Goal: Task Accomplishment & Management: Use online tool/utility

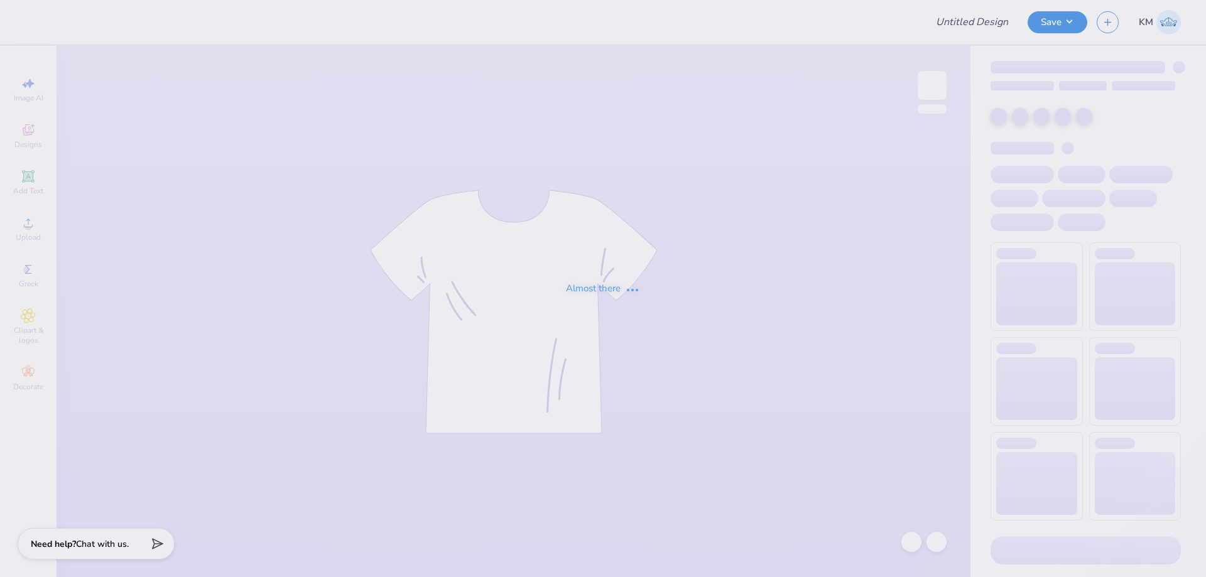
type input "Bid day"
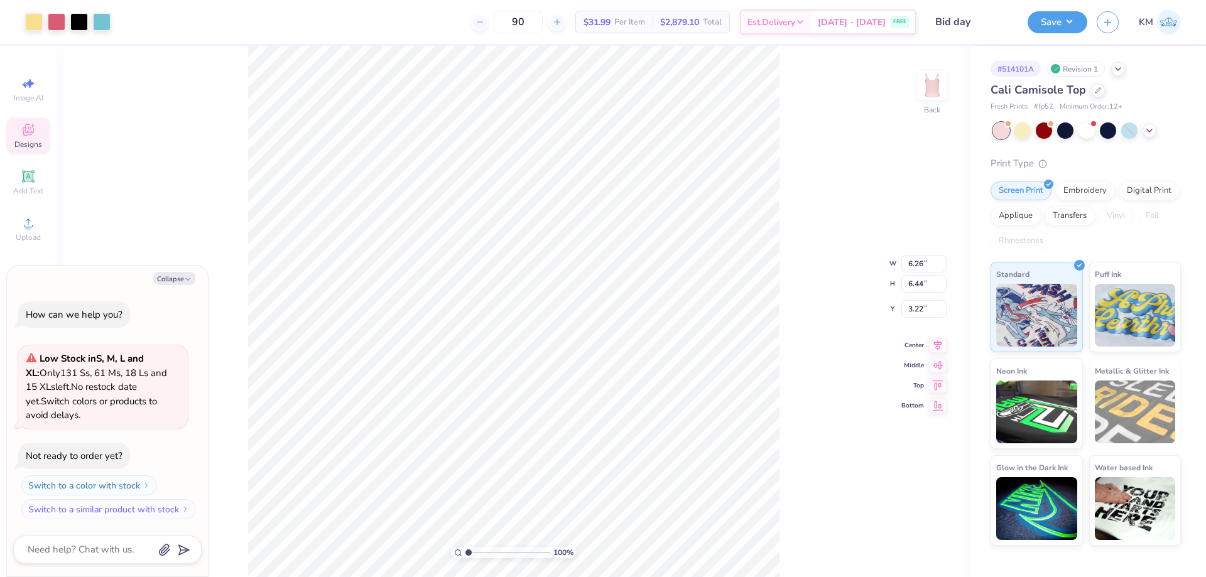
type textarea "x"
type input "2.35"
click at [528, 363] on li "Download vector" at bounding box center [544, 366] width 99 height 25
click at [169, 280] on button "Collapse" at bounding box center [174, 278] width 42 height 13
type textarea "x"
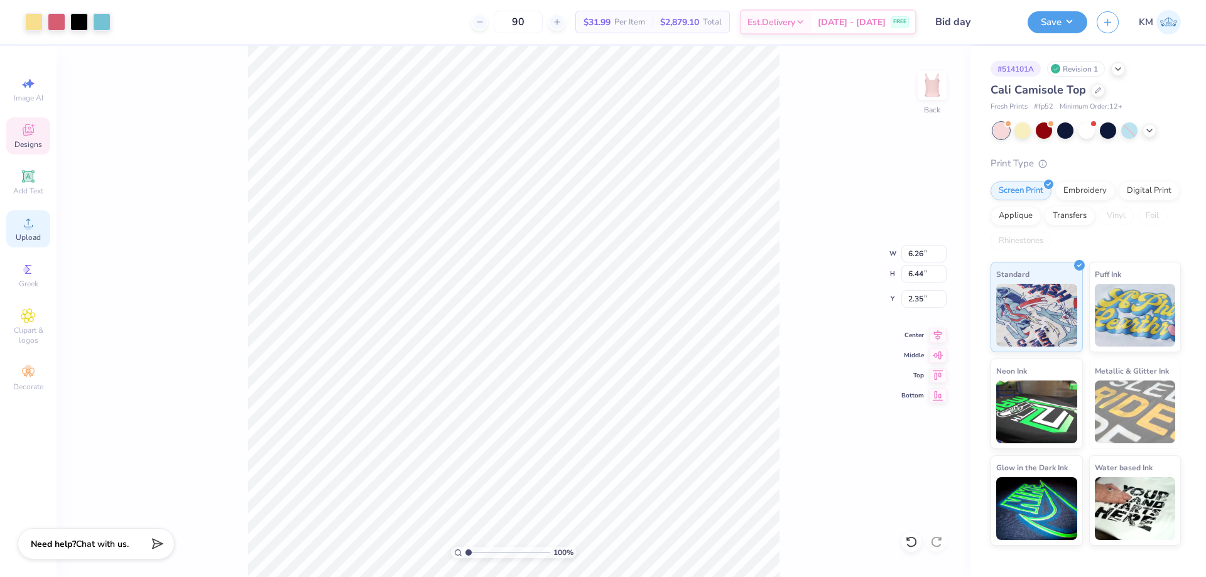
click at [31, 231] on div "Upload" at bounding box center [28, 229] width 44 height 37
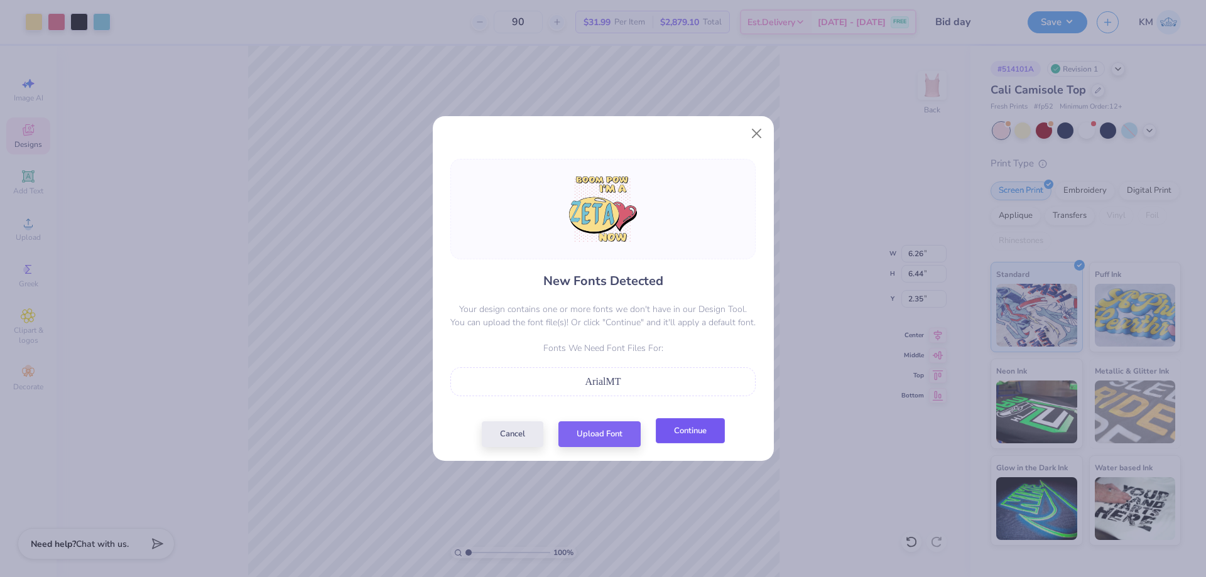
click at [669, 431] on button "Continue" at bounding box center [690, 432] width 69 height 26
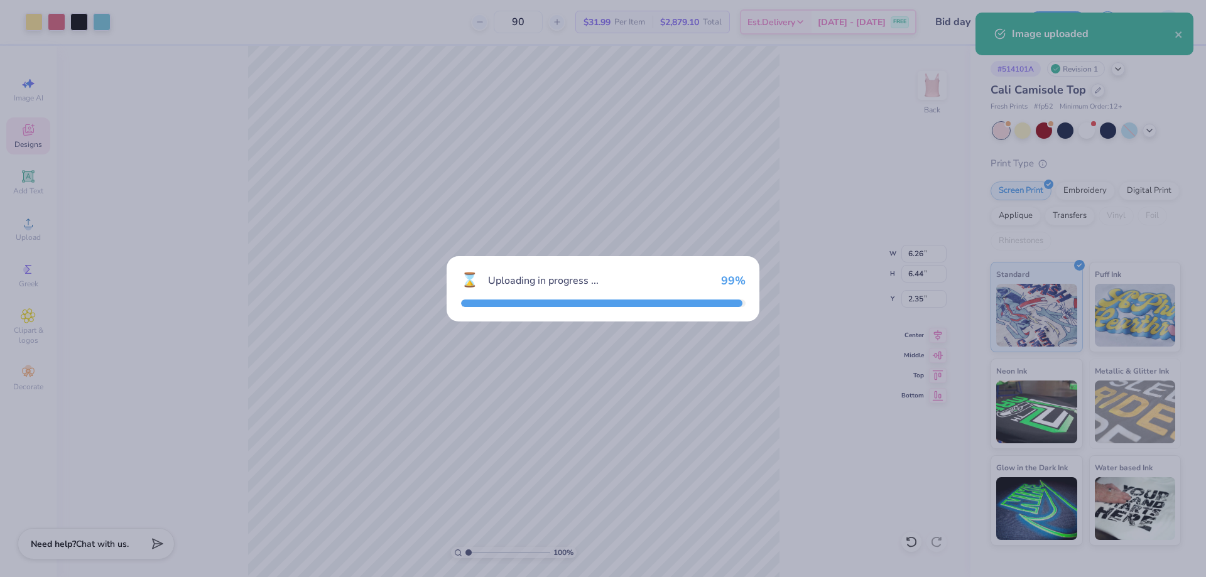
type input "5.84"
type input "5.64"
type input "3.68"
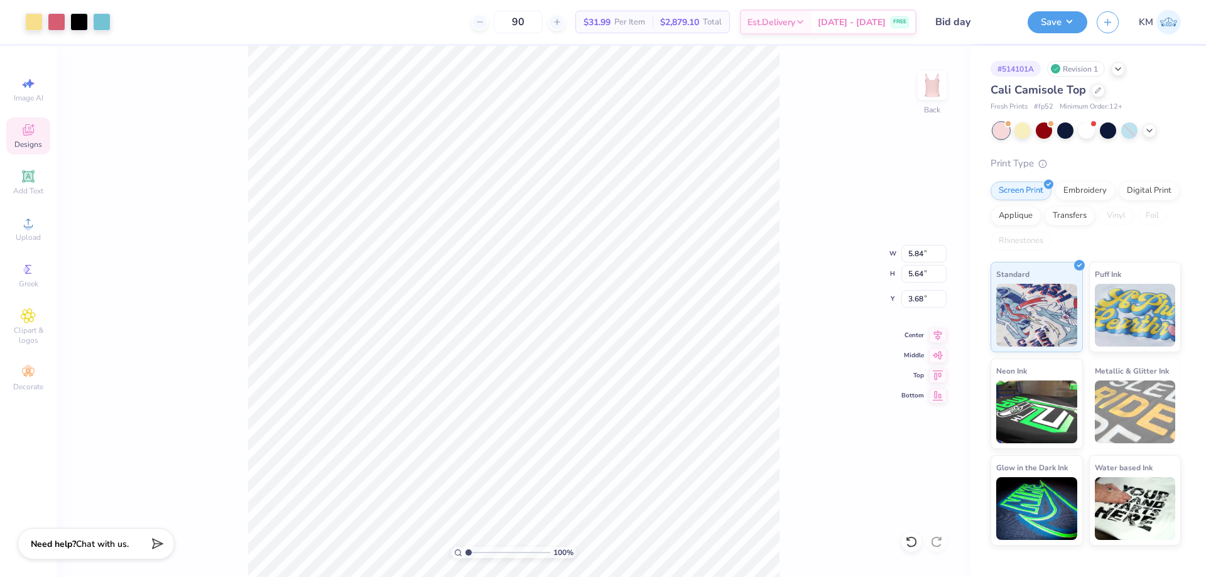
type input "6.26"
type input "6.44"
type input "2.35"
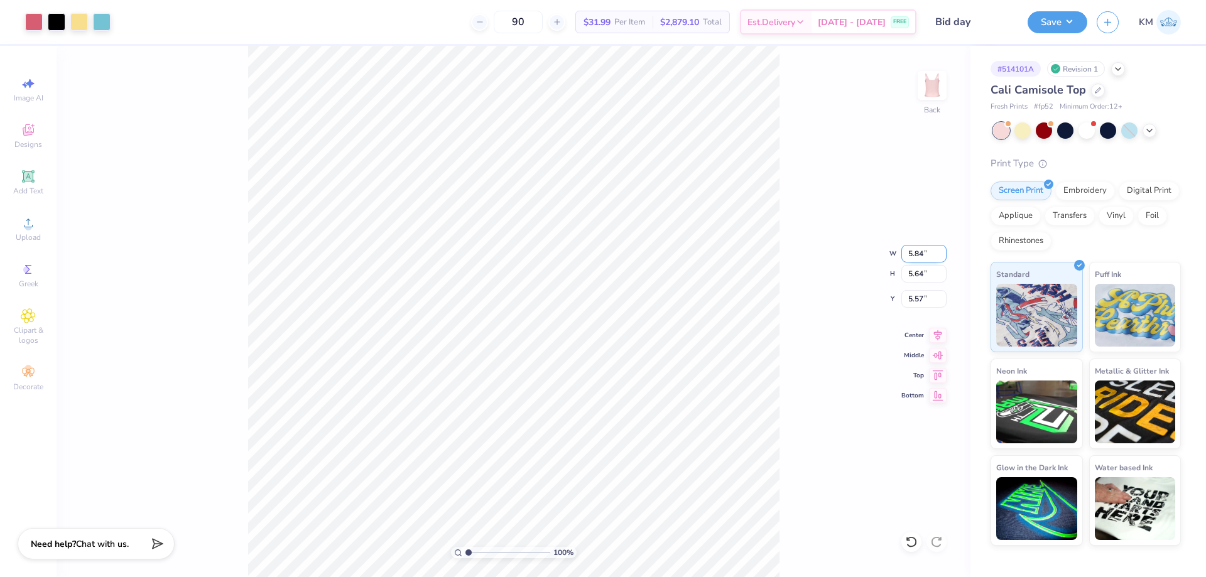
click at [911, 256] on input "5.84" at bounding box center [924, 254] width 45 height 18
type input "7.00"
type input "6.76"
type input "5.01"
click at [920, 297] on input "5.01" at bounding box center [924, 299] width 45 height 18
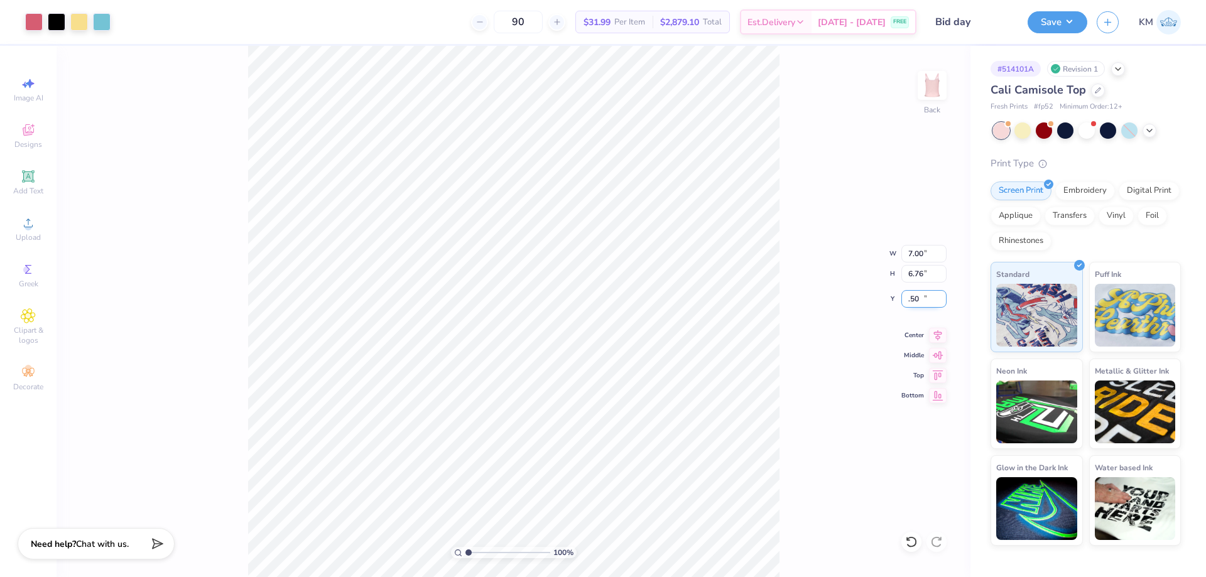
type input "0.50"
drag, startPoint x: 917, startPoint y: 298, endPoint x: 899, endPoint y: 298, distance: 18.2
click at [901, 298] on div "100 % Back W 7.00 7.00 " H 6.76 6.76 " Y 0.50 0.50 " Center Middle Top Bottom" at bounding box center [514, 312] width 914 height 532
click at [922, 296] on input "0.50" at bounding box center [924, 299] width 45 height 18
type input "1.00"
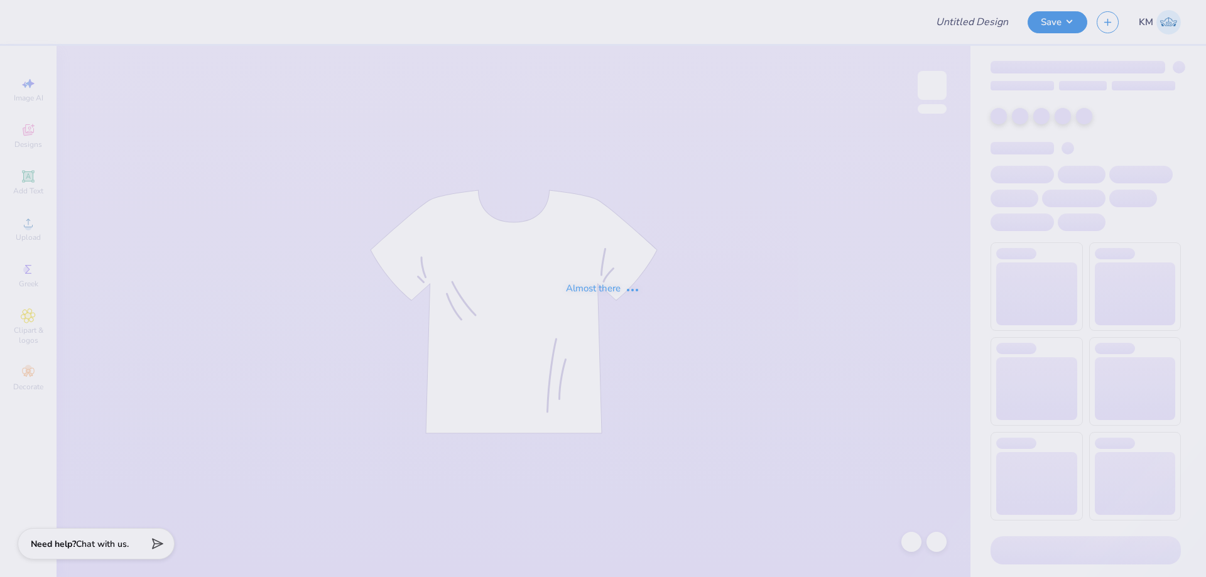
type input "Bid day"
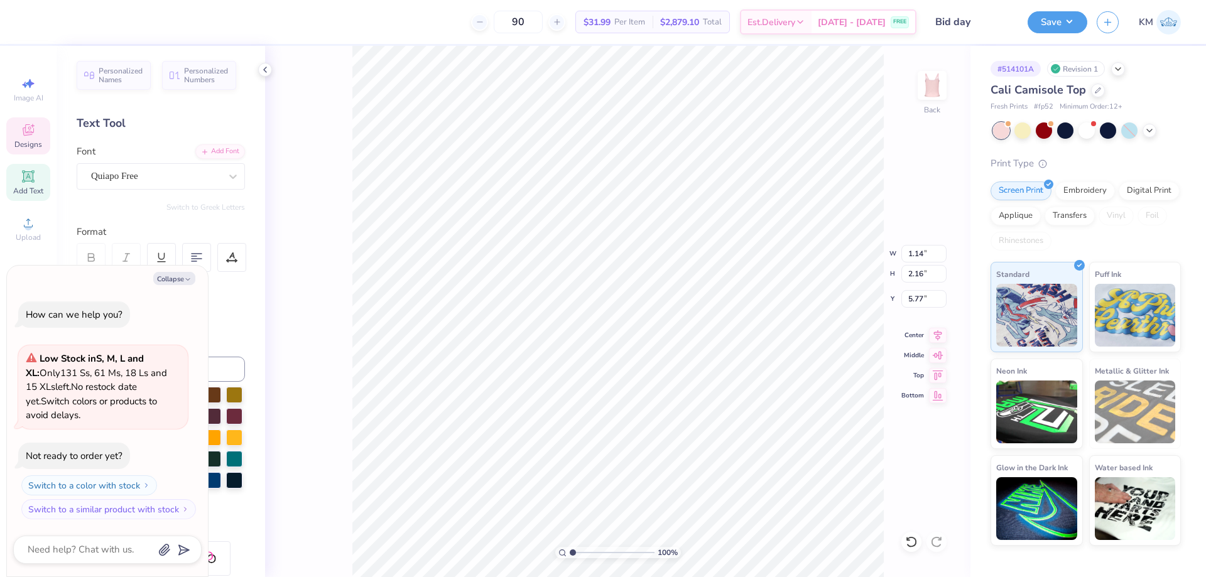
scroll to position [11, 1]
type textarea "x"
type input "3.17"
type textarea "x"
type input "1.14"
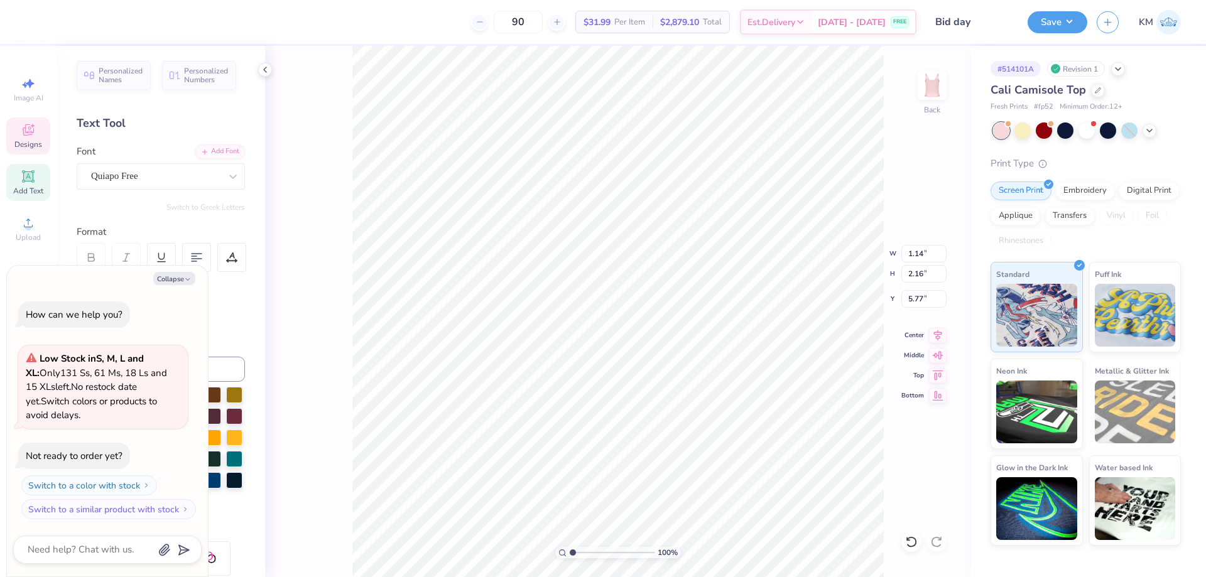
type textarea "x"
type input "3.17"
type textarea "x"
type input "1.14"
type textarea "x"
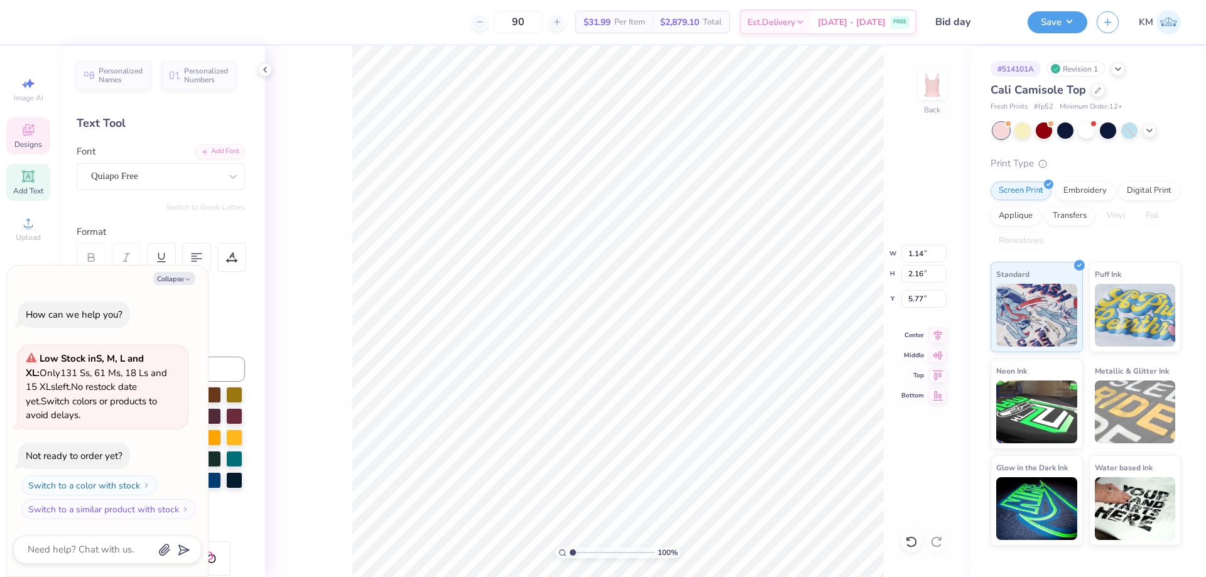
type input "3.17"
click at [696, 273] on li "Copy" at bounding box center [692, 268] width 99 height 25
click at [34, 232] on div "Upload" at bounding box center [28, 229] width 44 height 37
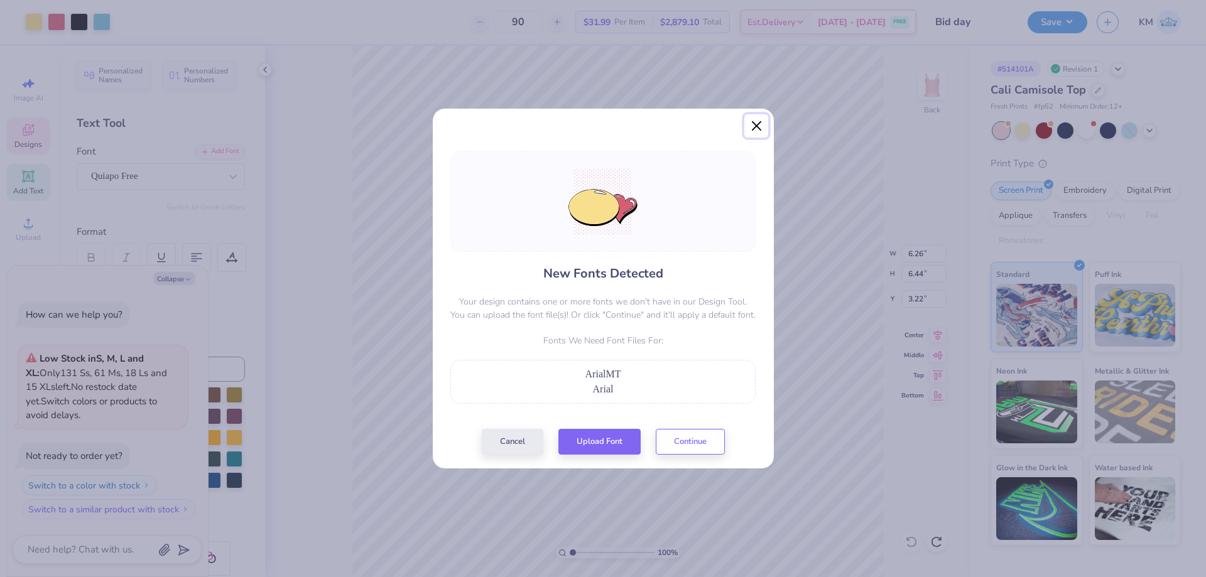
click at [765, 128] on button "Close" at bounding box center [757, 126] width 24 height 24
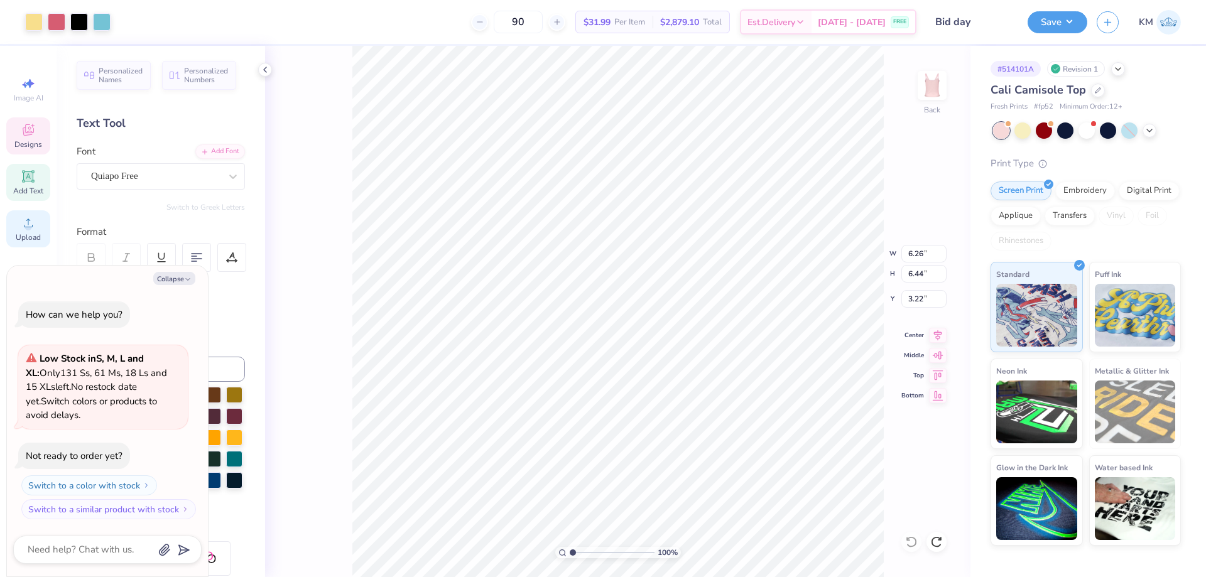
click at [39, 226] on div "Upload" at bounding box center [28, 229] width 44 height 37
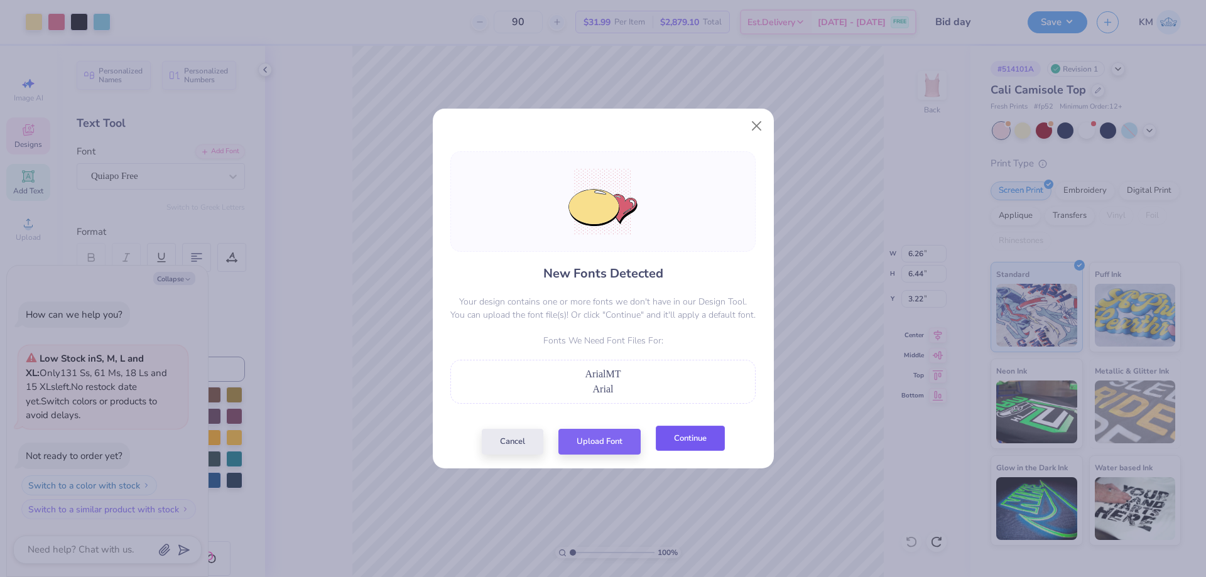
click at [685, 442] on button "Continue" at bounding box center [690, 439] width 69 height 26
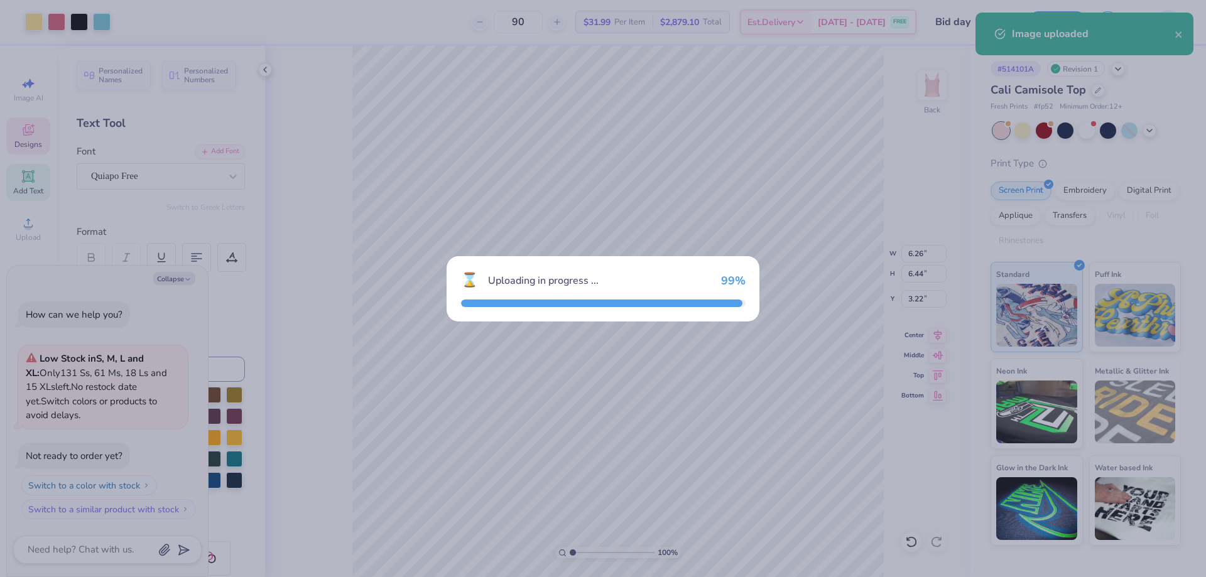
type textarea "x"
type input "5.91"
type input "5.64"
type input "3.68"
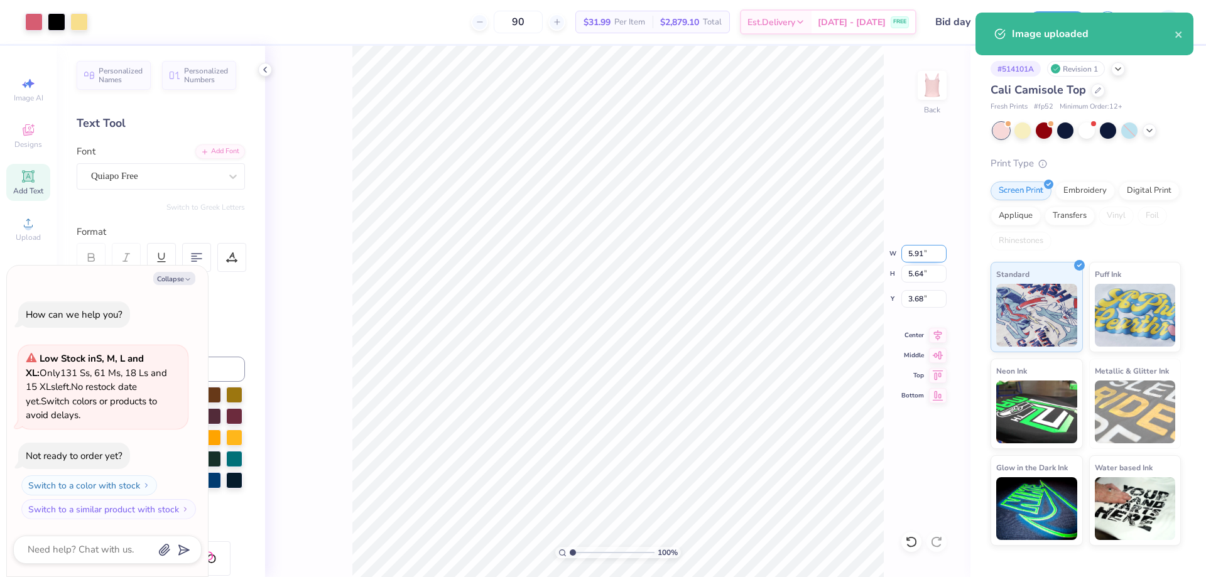
click at [915, 256] on input "5.91" at bounding box center [924, 254] width 45 height 18
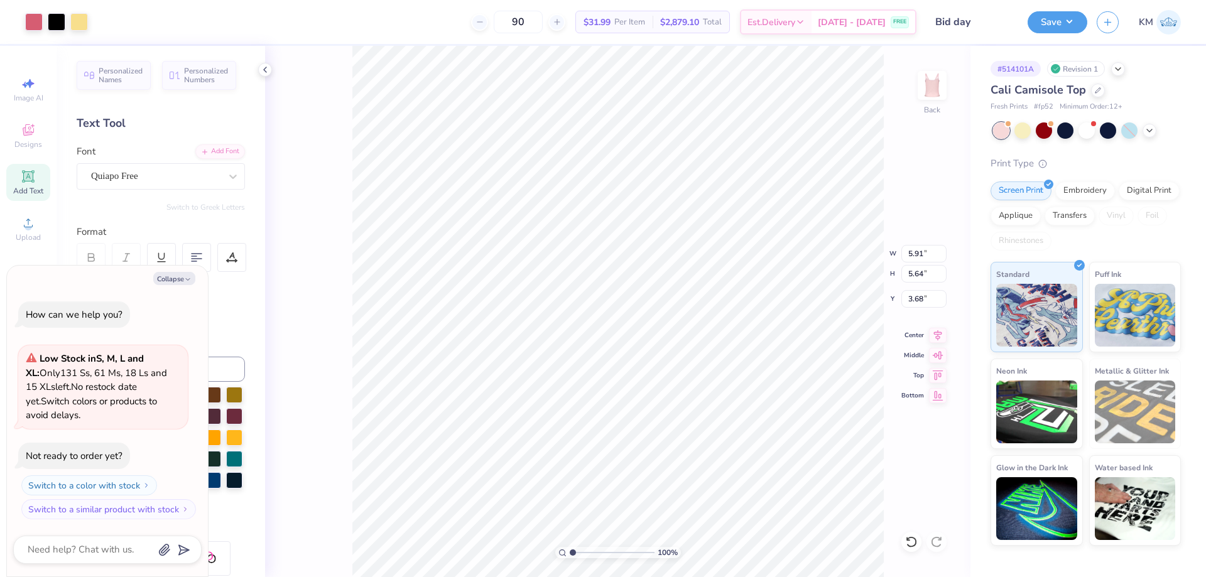
type textarea "x"
type input "6.26"
type input "6.44"
type input "3.22"
type textarea "x"
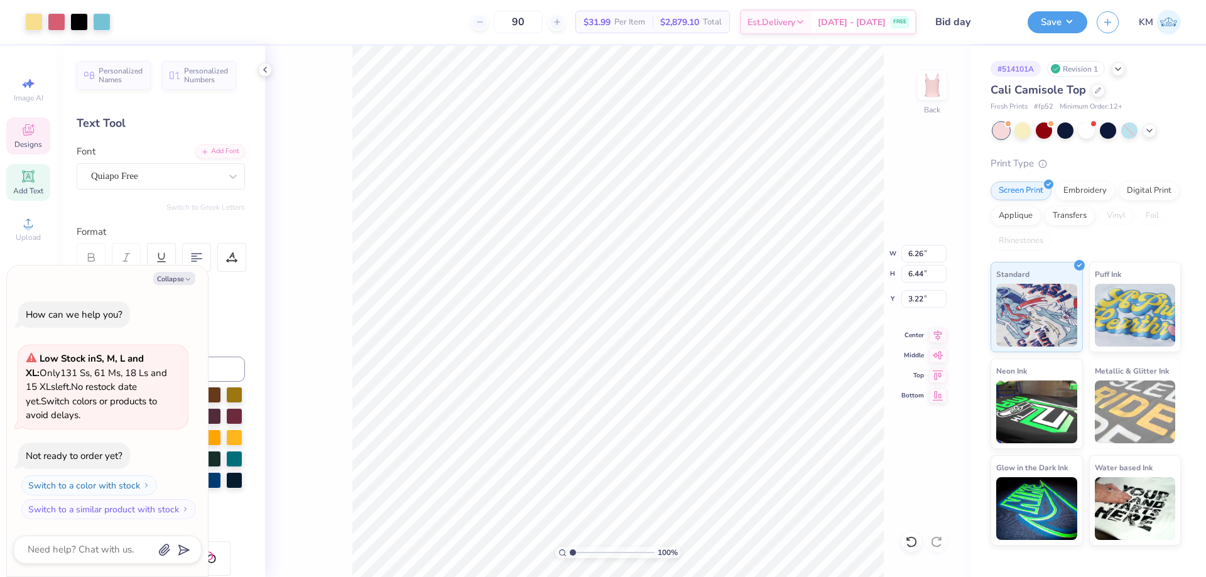
type input "5.91"
type input "5.64"
type input "1.17"
click at [921, 251] on input "5.91" at bounding box center [924, 254] width 45 height 18
type input "6.26"
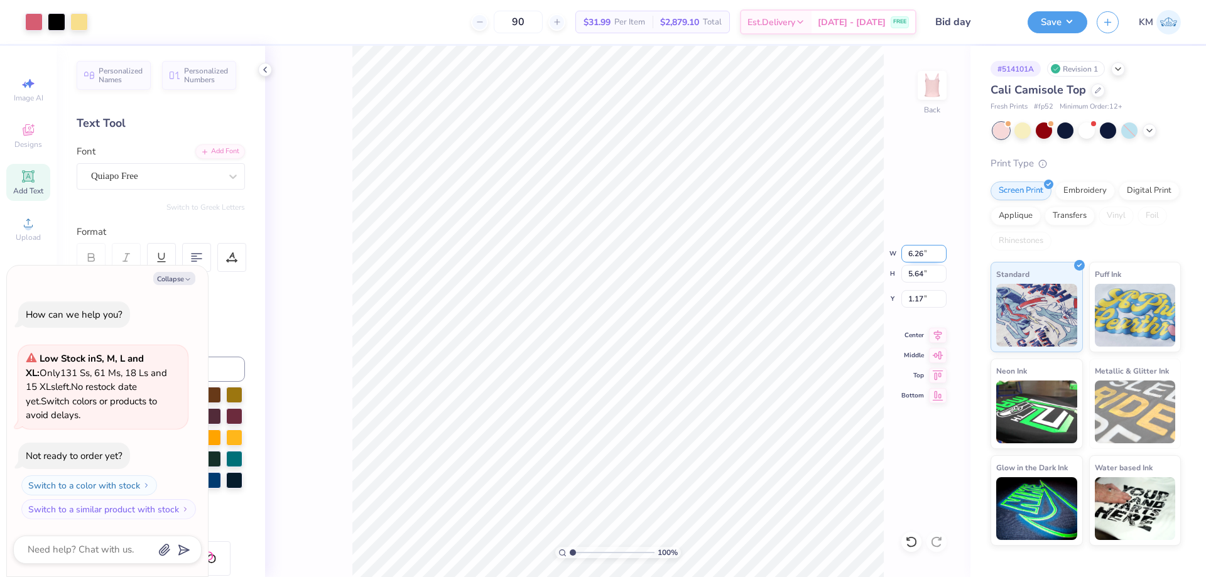
type textarea "x"
type input "5.98"
type input "1.00"
type textarea "x"
type input "3.22"
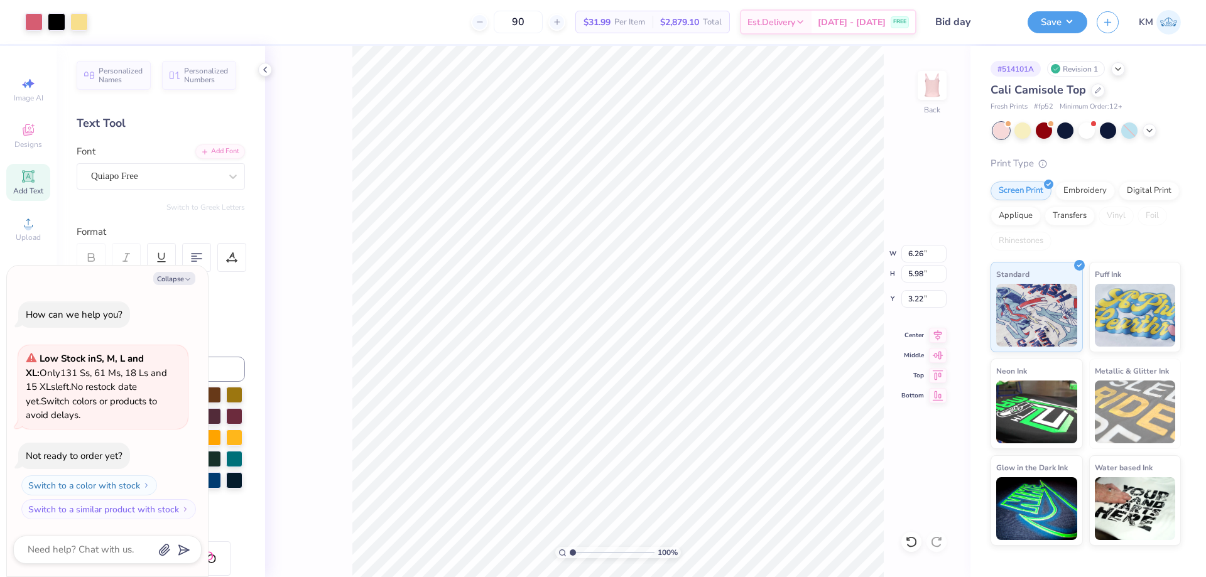
type textarea "x"
type input "3.51"
type textarea "x"
type input "3.22"
click at [691, 539] on li "Send Backward" at bounding box center [696, 537] width 99 height 25
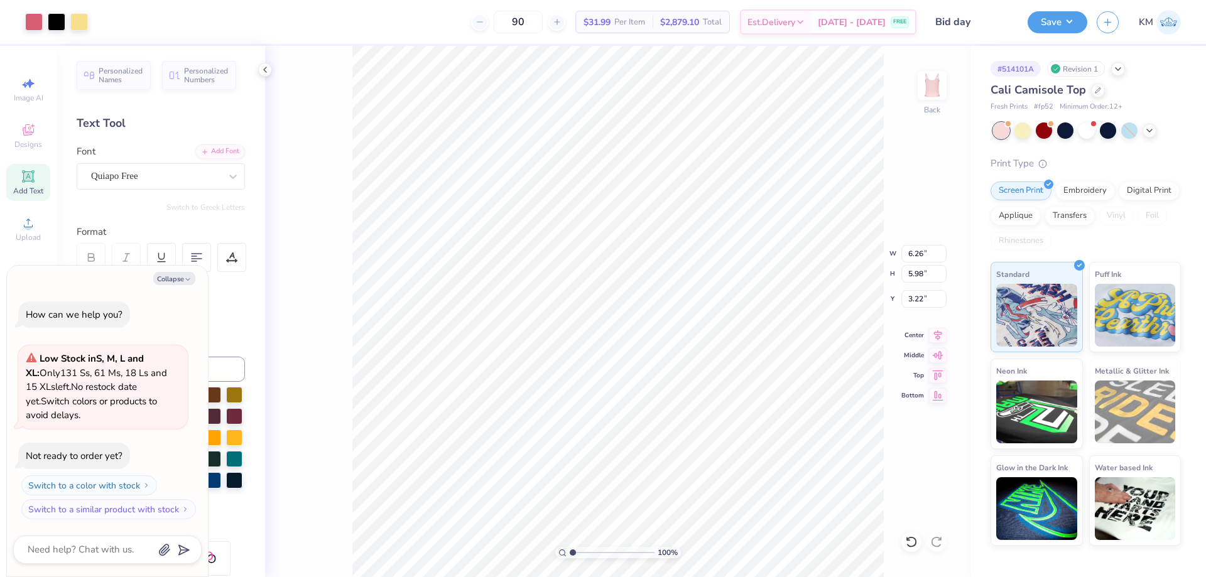
type textarea "x"
type input "6.44"
click at [684, 464] on li "Ungroup" at bounding box center [684, 464] width 99 height 25
type textarea "x"
type input "3.17"
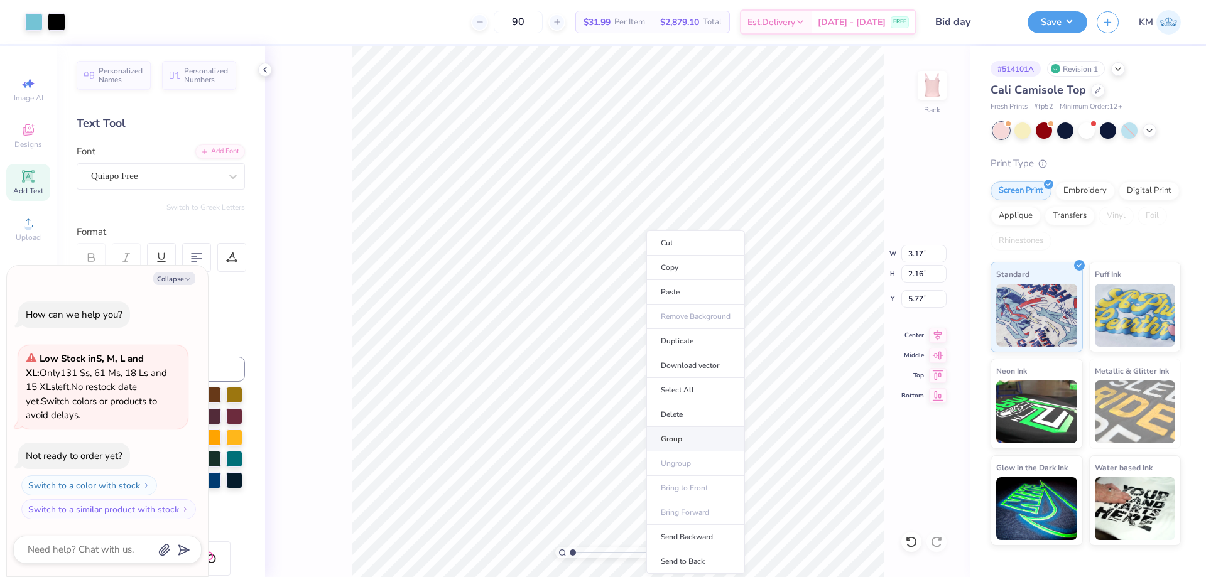
click at [672, 434] on li "Group" at bounding box center [696, 439] width 99 height 25
type textarea "x"
type input "5.61"
type input "6.38"
type input "3.22"
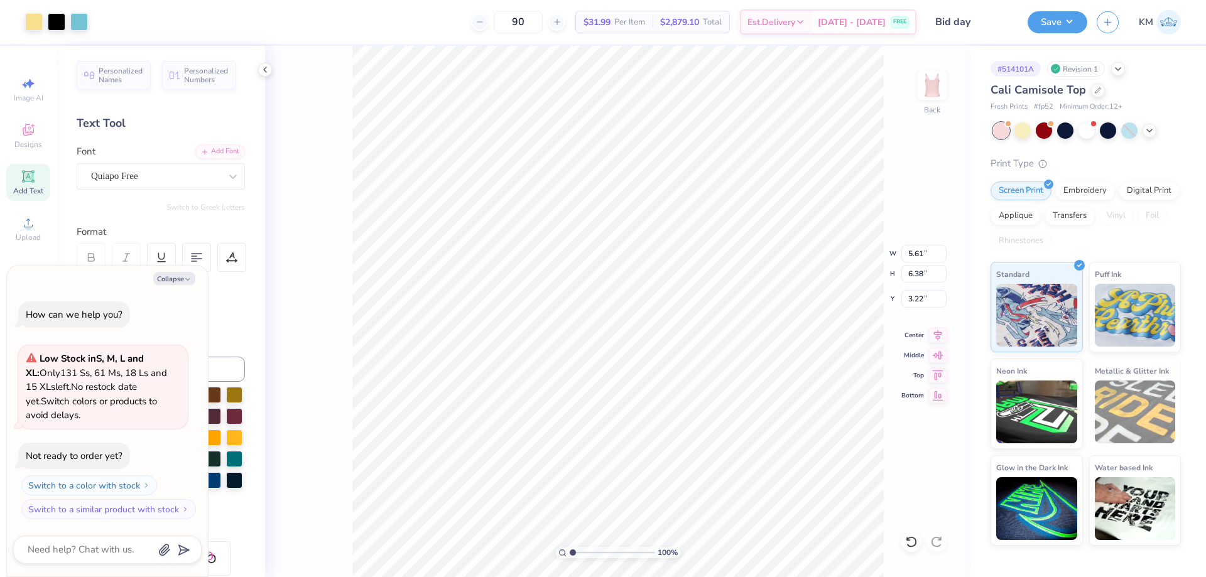
type textarea "x"
type input "2.49"
type input "2.50"
type input "6.07"
type textarea "x"
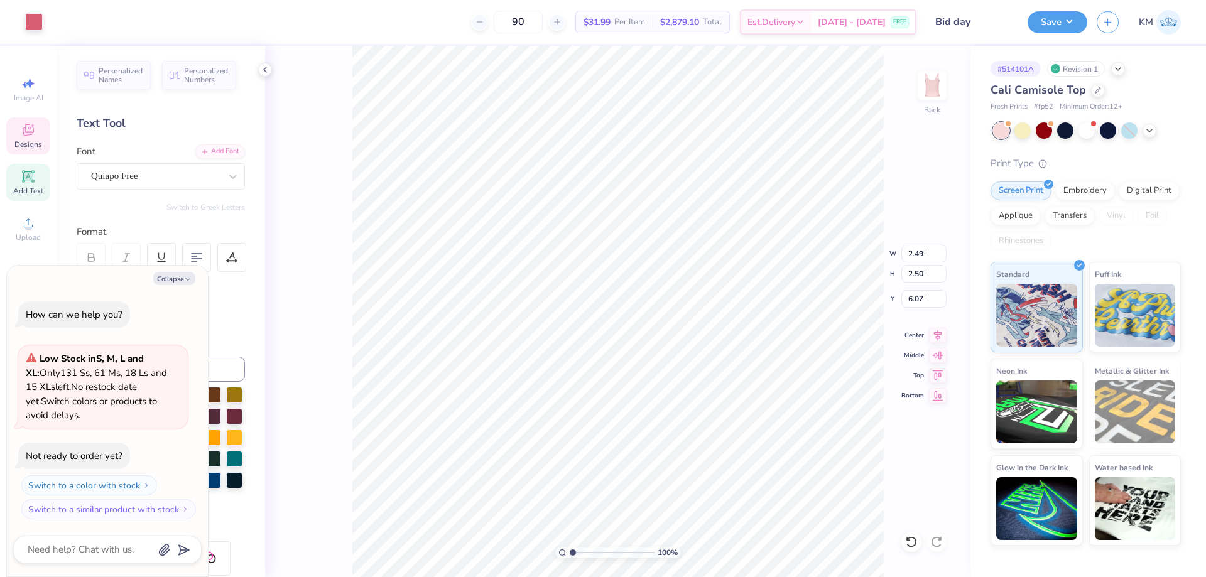
type input "5.61"
type input "6.38"
type input "3.22"
type textarea "x"
drag, startPoint x: 571, startPoint y: 554, endPoint x: 591, endPoint y: 551, distance: 19.6
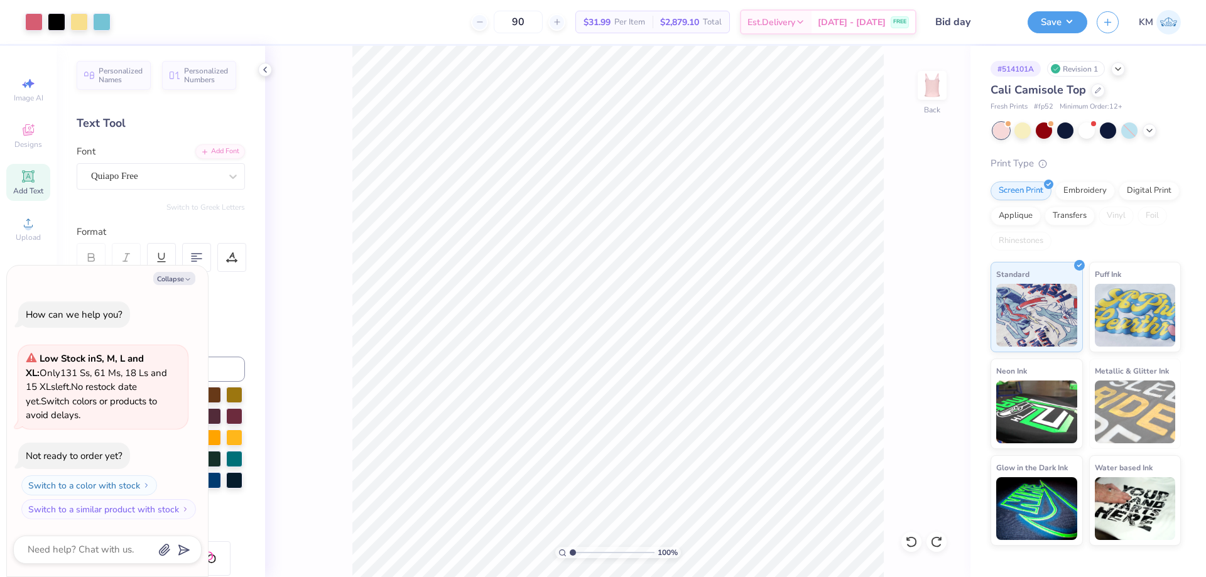
type input "3.12"
click at [591, 551] on input "range" at bounding box center [612, 552] width 85 height 11
type textarea "x"
type input "1.04"
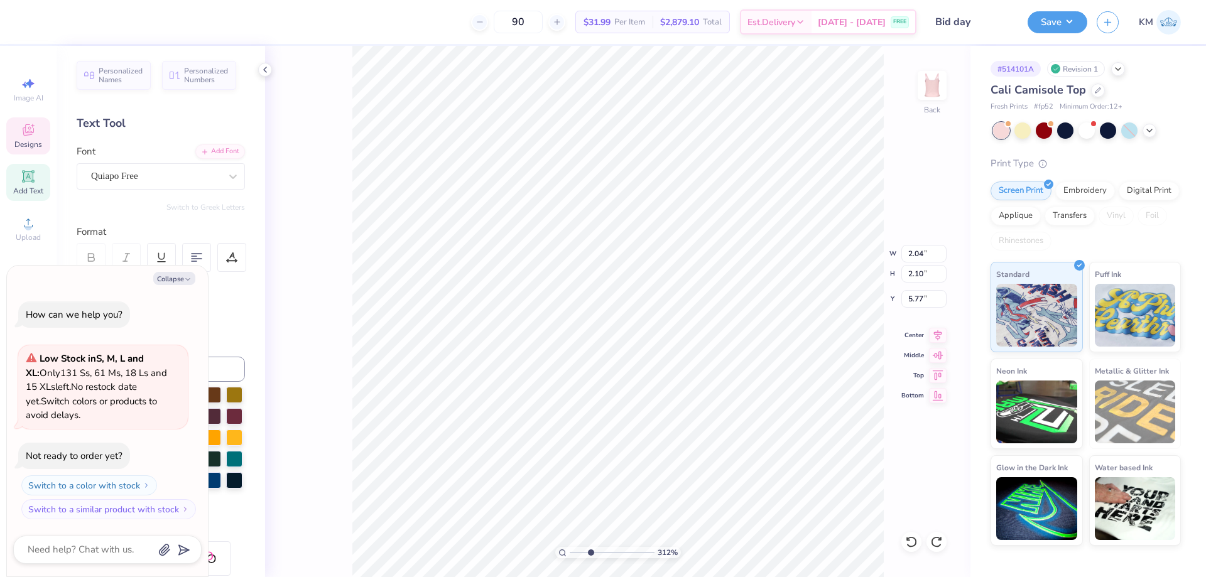
type input "2.12"
type input "5.55"
type textarea "x"
type input "3.13"
type input "2.32"
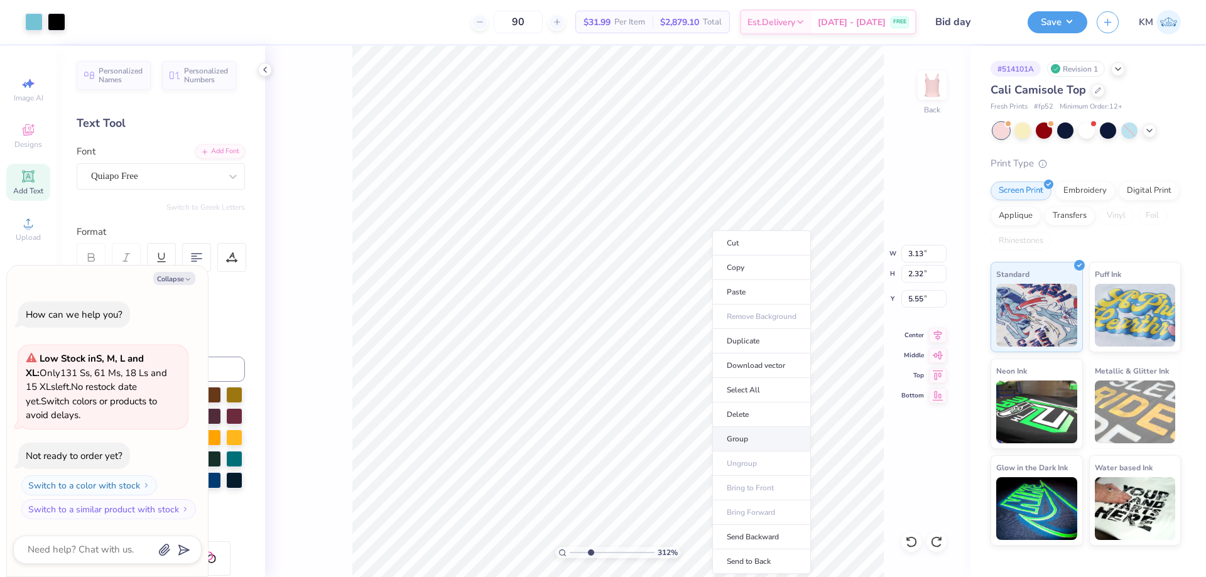
click at [745, 438] on li "Group" at bounding box center [762, 439] width 99 height 25
type textarea "x"
type input "5.61"
type input "6.38"
type input "3.22"
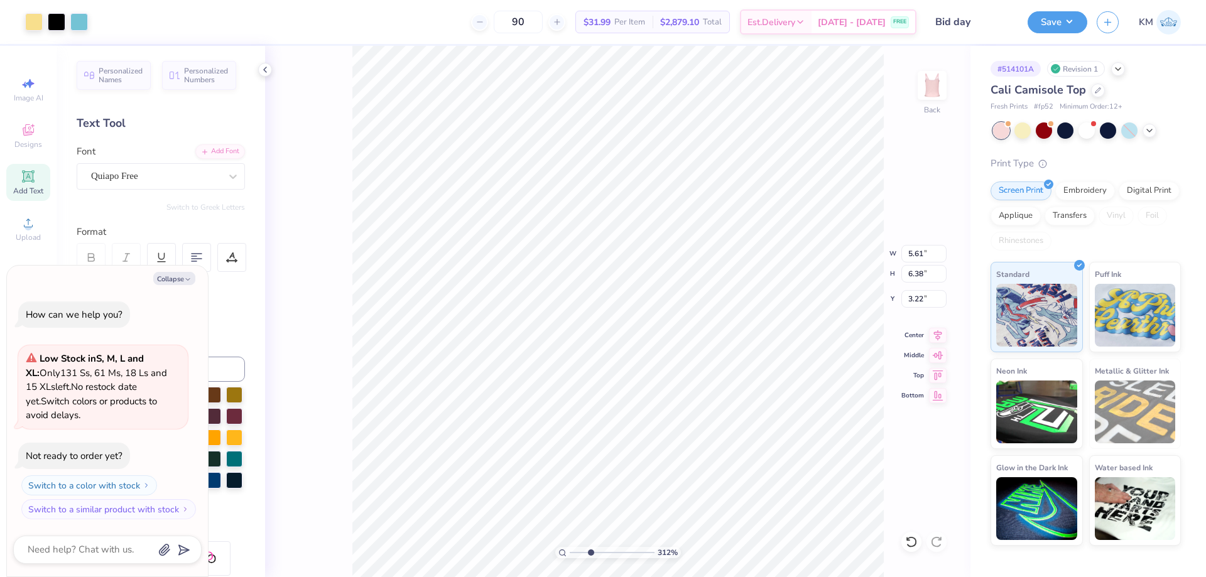
type textarea "x"
type input "4.13"
click at [916, 542] on icon at bounding box center [911, 542] width 11 height 11
type textarea "x"
type input "3.22"
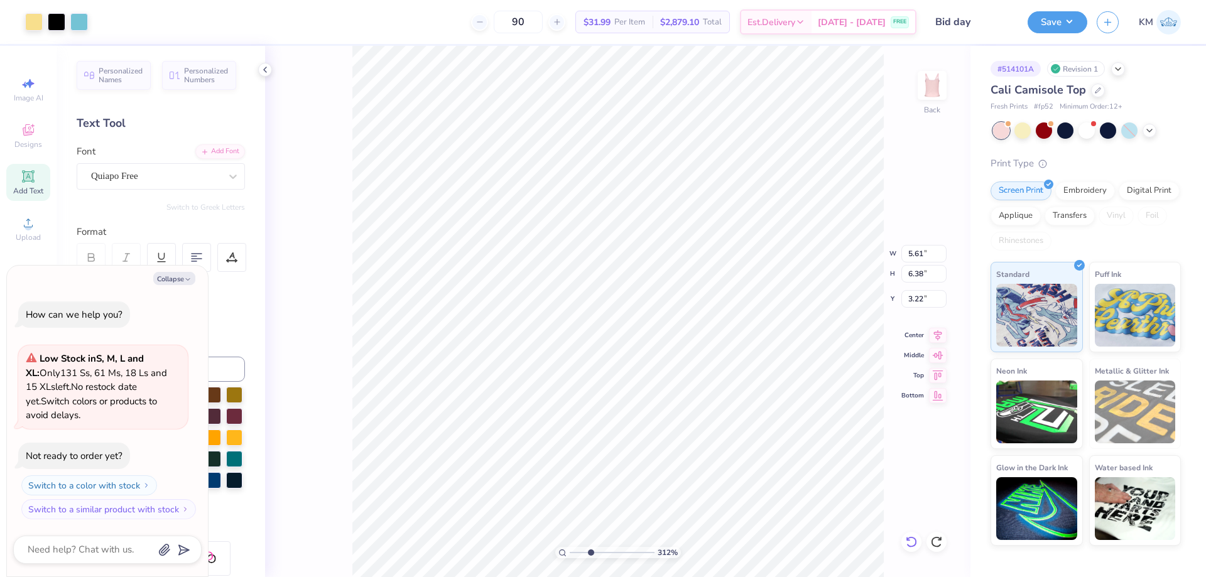
type textarea "x"
type input "3.10"
click at [911, 539] on icon at bounding box center [911, 542] width 13 height 13
type textarea "x"
type input "3.22"
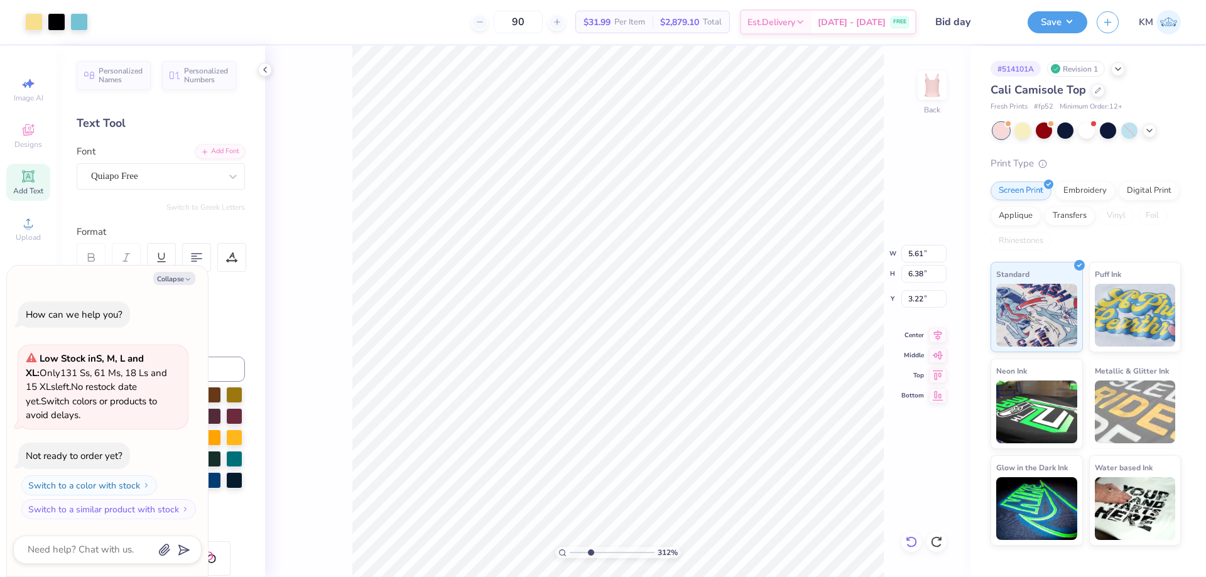
click at [917, 545] on icon at bounding box center [911, 542] width 13 height 13
click at [803, 537] on li "Send Backward" at bounding box center [796, 537] width 99 height 25
click at [873, 542] on li "Send to Back" at bounding box center [870, 546] width 99 height 25
type textarea "x"
type input "5.39"
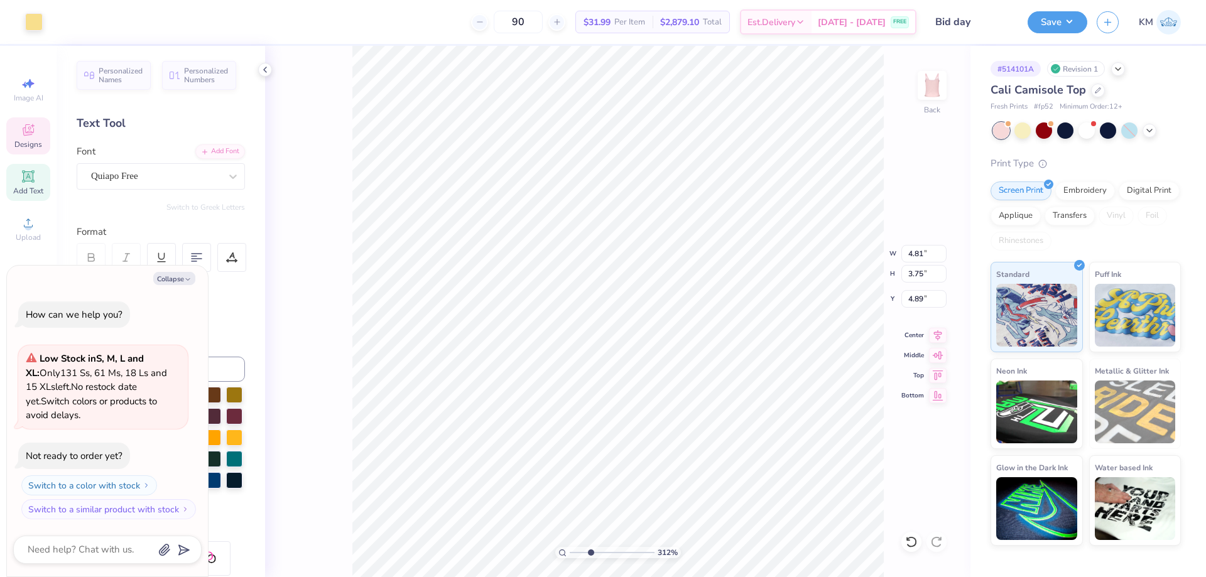
type input "6.42"
type input "3.24"
type textarea "x"
type input "3.48"
drag, startPoint x: 593, startPoint y: 552, endPoint x: 579, endPoint y: 555, distance: 14.3
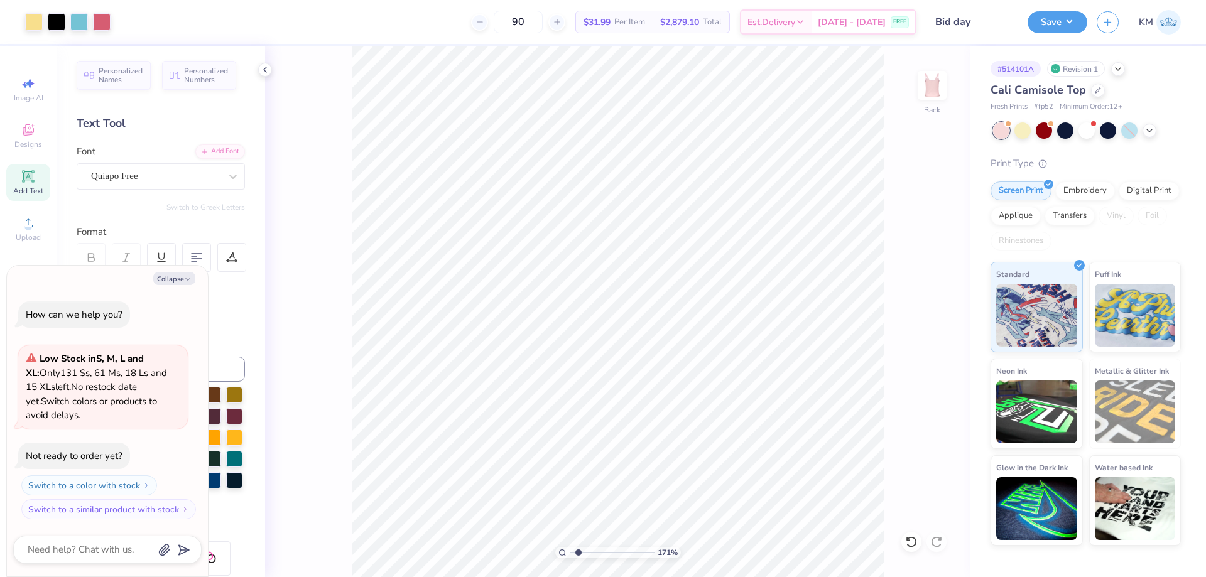
type input "1.71"
click at [579, 555] on input "range" at bounding box center [612, 552] width 85 height 11
type textarea "x"
type input "6.31"
type input "6.38"
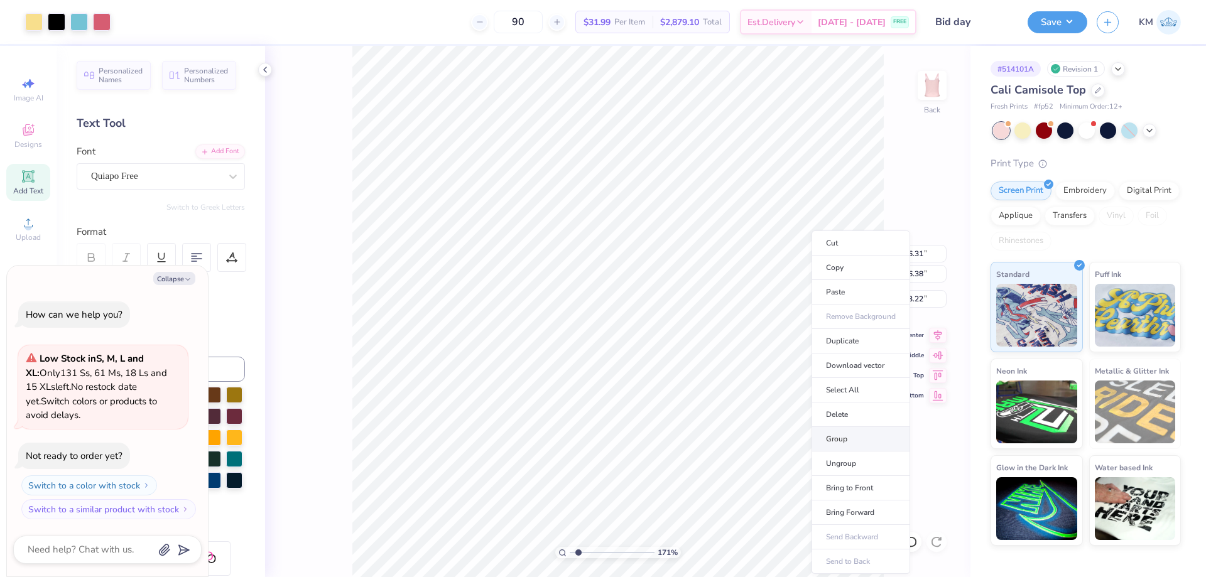
click at [853, 444] on li "Group" at bounding box center [861, 439] width 99 height 25
click at [849, 271] on li "Copy" at bounding box center [861, 268] width 99 height 25
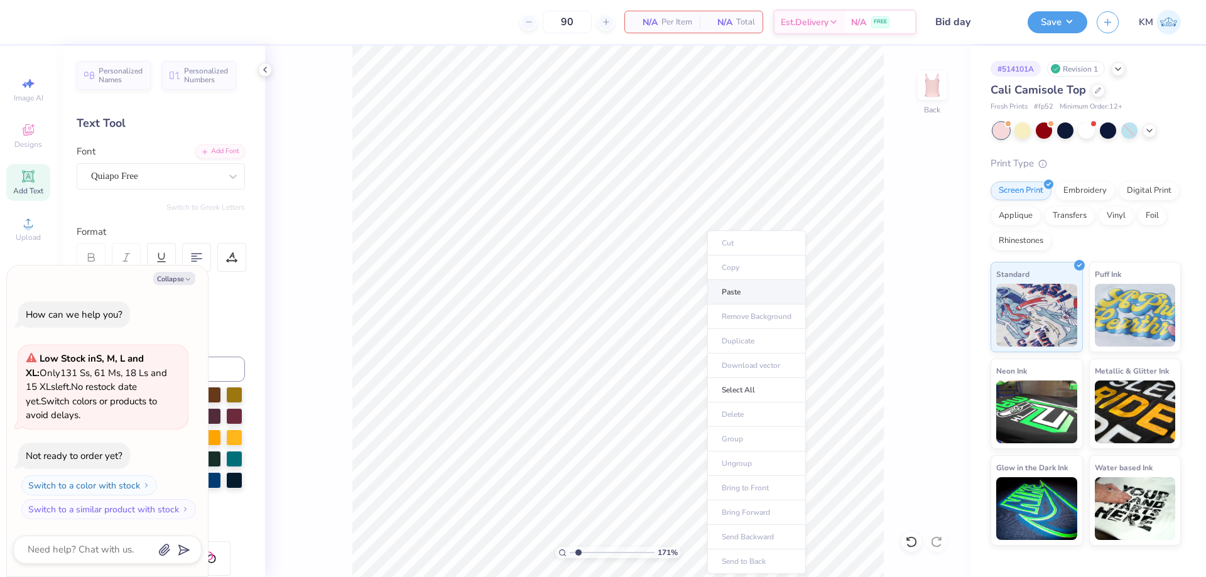
click at [767, 290] on li "Paste" at bounding box center [757, 292] width 99 height 25
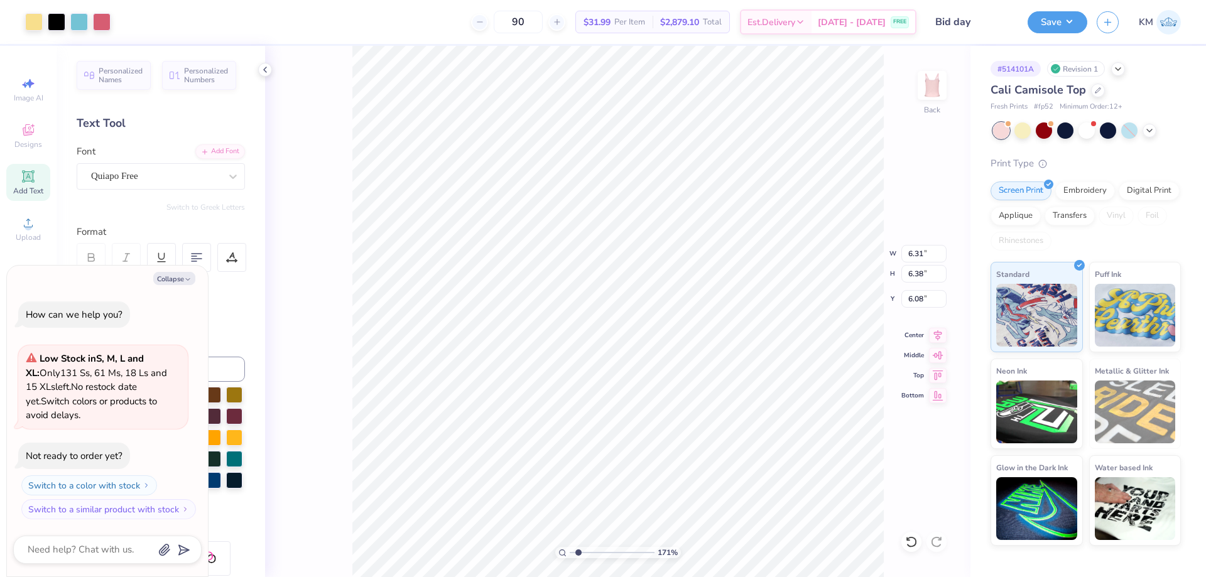
type textarea "x"
type input "3.00"
drag, startPoint x: 581, startPoint y: 553, endPoint x: 569, endPoint y: 554, distance: 12.6
type input "1"
click at [570, 554] on input "range" at bounding box center [612, 552] width 85 height 11
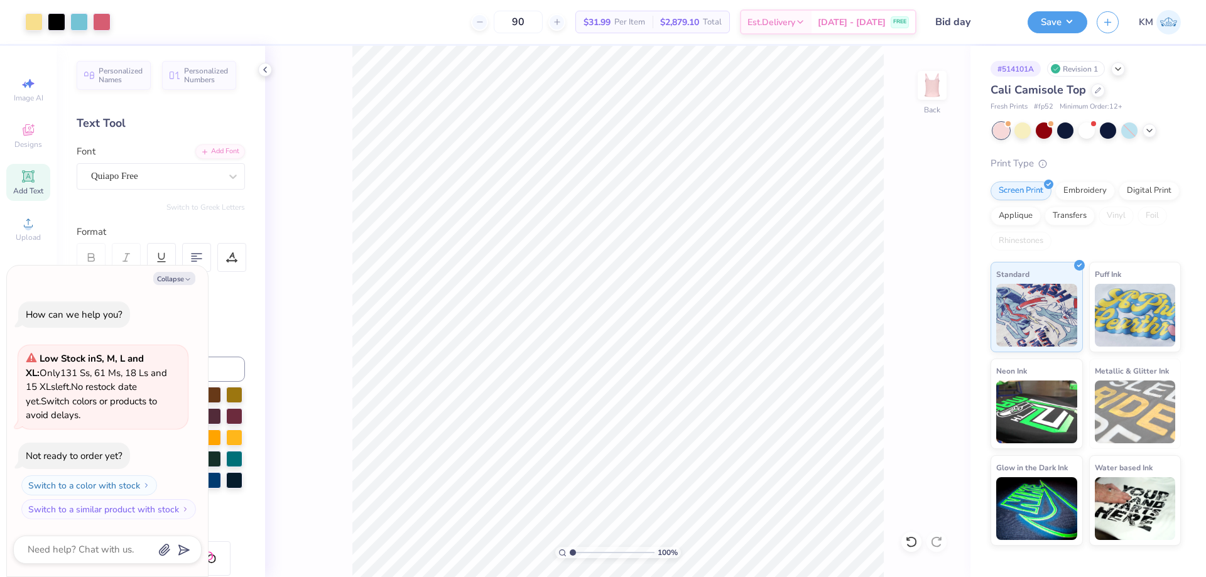
type textarea "x"
drag, startPoint x: 577, startPoint y: 553, endPoint x: 584, endPoint y: 552, distance: 7.6
type input "2.38"
click at [584, 552] on input "range" at bounding box center [612, 552] width 85 height 11
click at [795, 462] on li "Ungroup" at bounding box center [801, 464] width 99 height 25
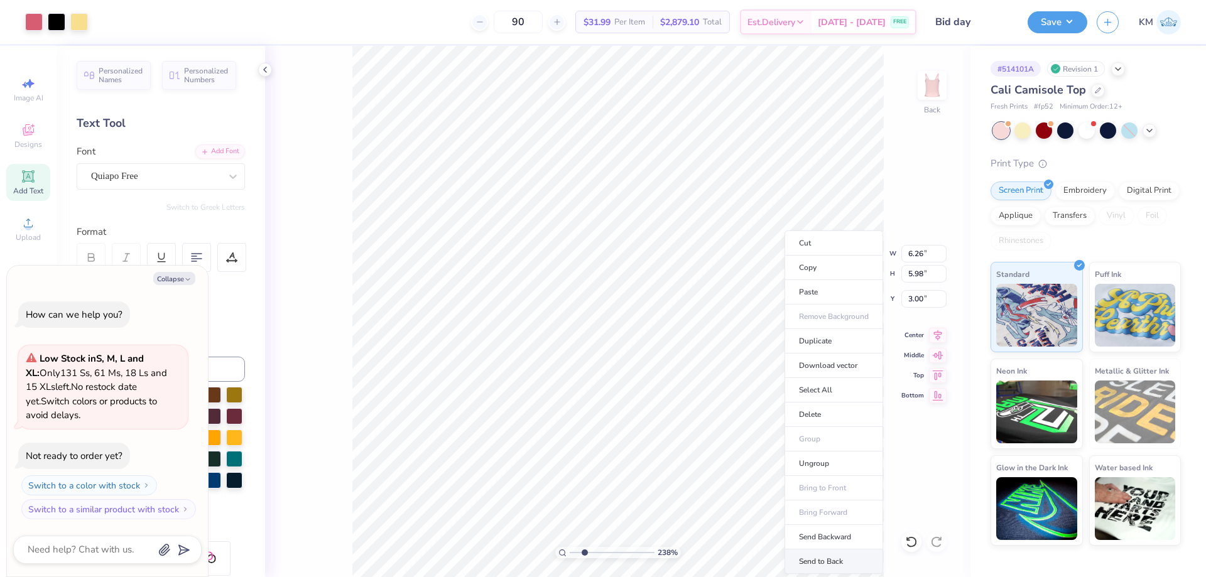
click at [834, 556] on li "Send to Back" at bounding box center [834, 562] width 99 height 25
type textarea "x"
click at [920, 256] on input "6.26" at bounding box center [924, 254] width 45 height 18
type input "7"
type textarea "x"
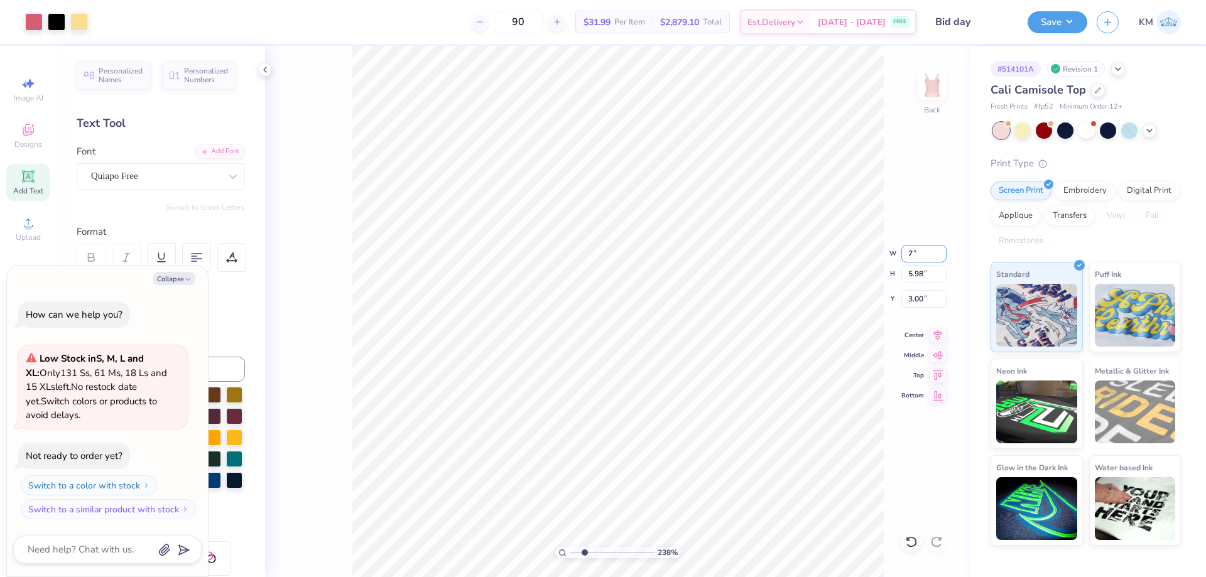
type input "7.00"
type input "6.68"
type input "2.65"
type textarea "x"
type input "5.61"
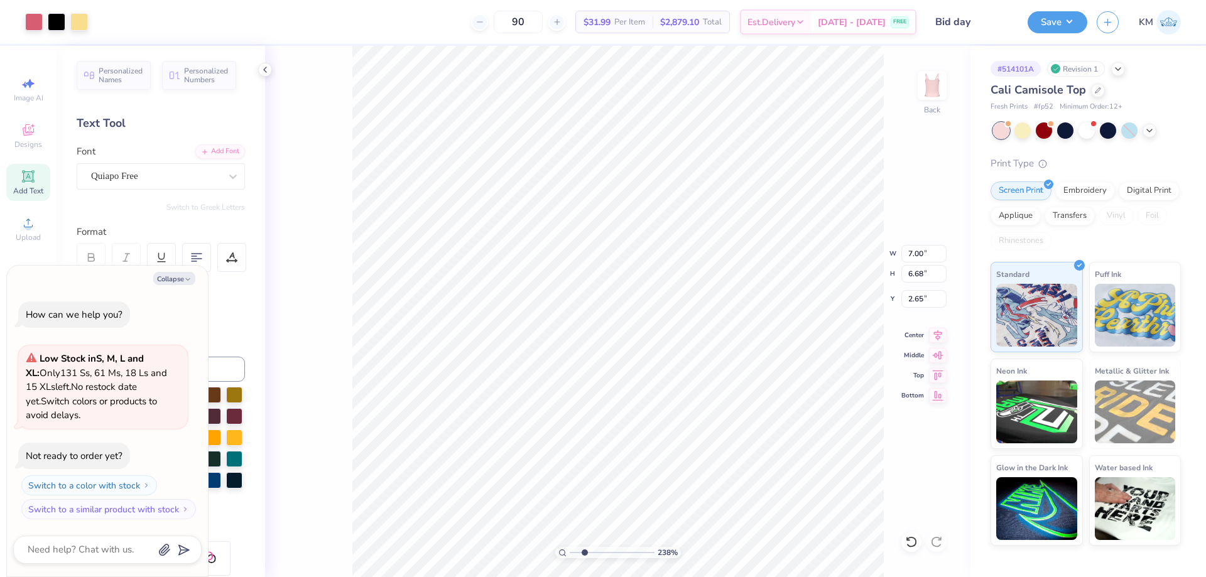
type input "6.38"
type input "3.00"
type textarea "x"
type input "3.15"
type textarea "x"
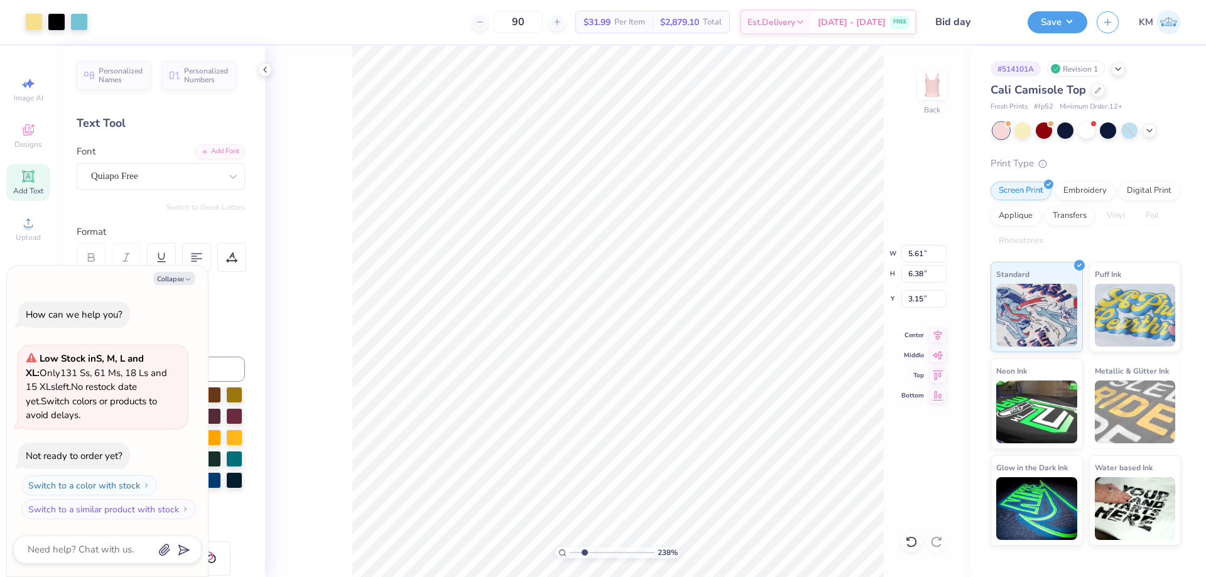
type input "7.00"
type input "6.68"
type input "2.65"
type textarea "x"
type input "5.61"
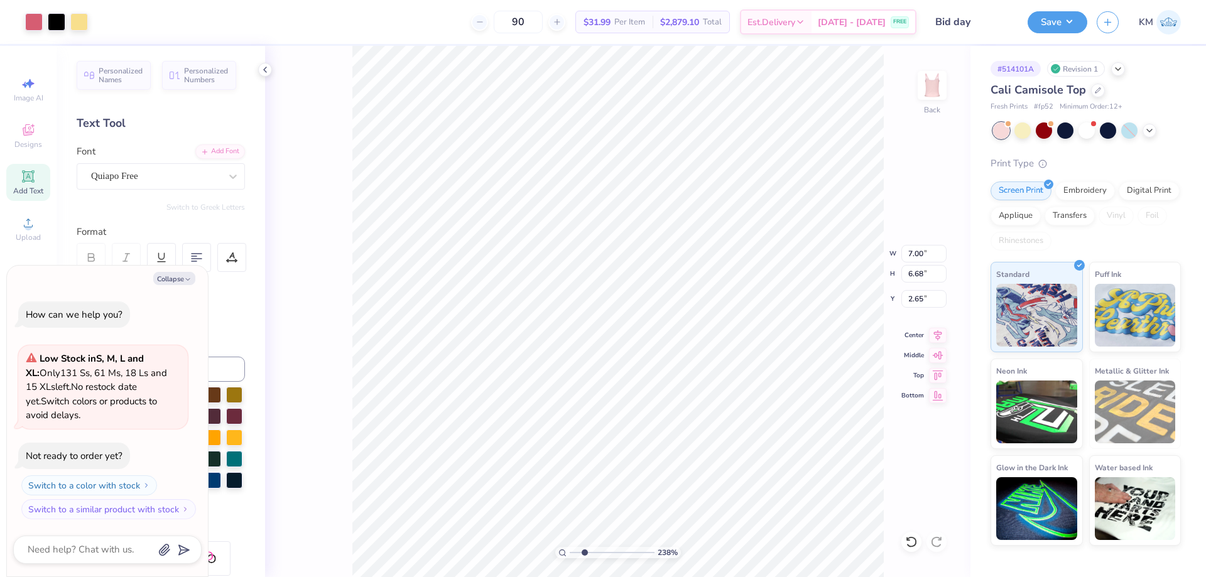
type input "6.38"
type input "3.15"
type textarea "x"
type input "2.80"
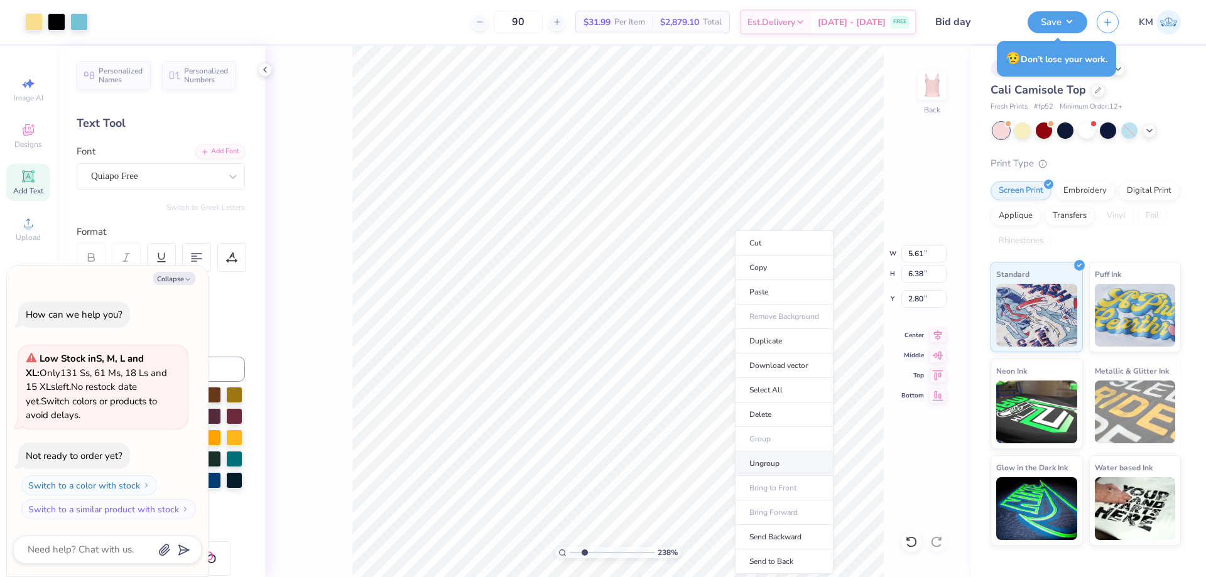
click at [770, 458] on li "Ungroup" at bounding box center [784, 464] width 99 height 25
type textarea "x"
type input "8.31"
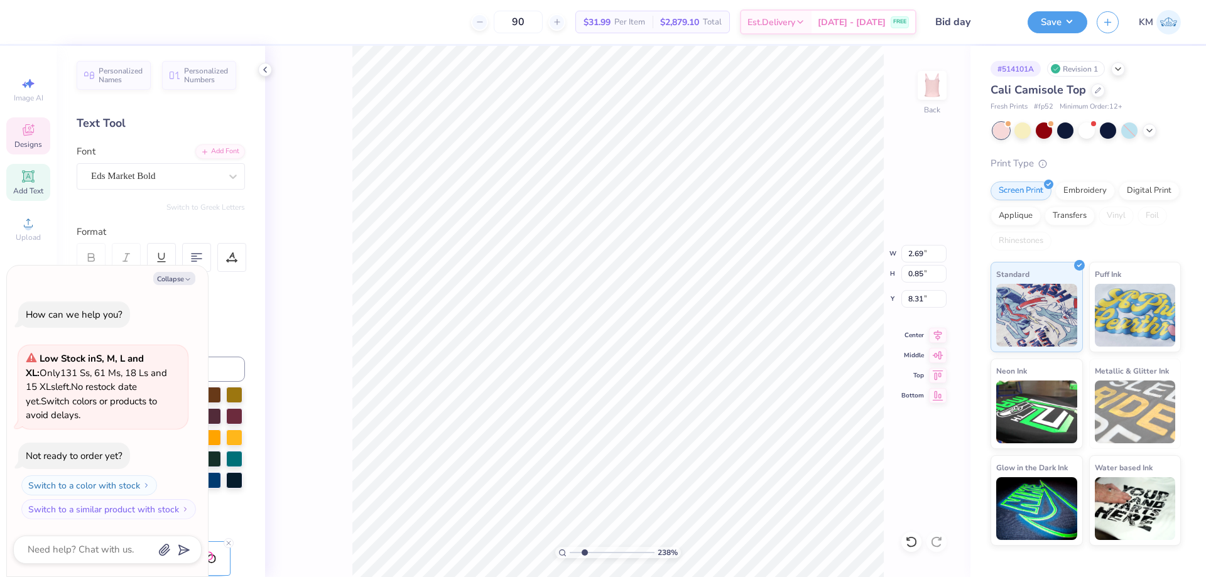
type textarea "x"
type input "8.35"
type textarea "x"
type input "5.09"
type input "0.69"
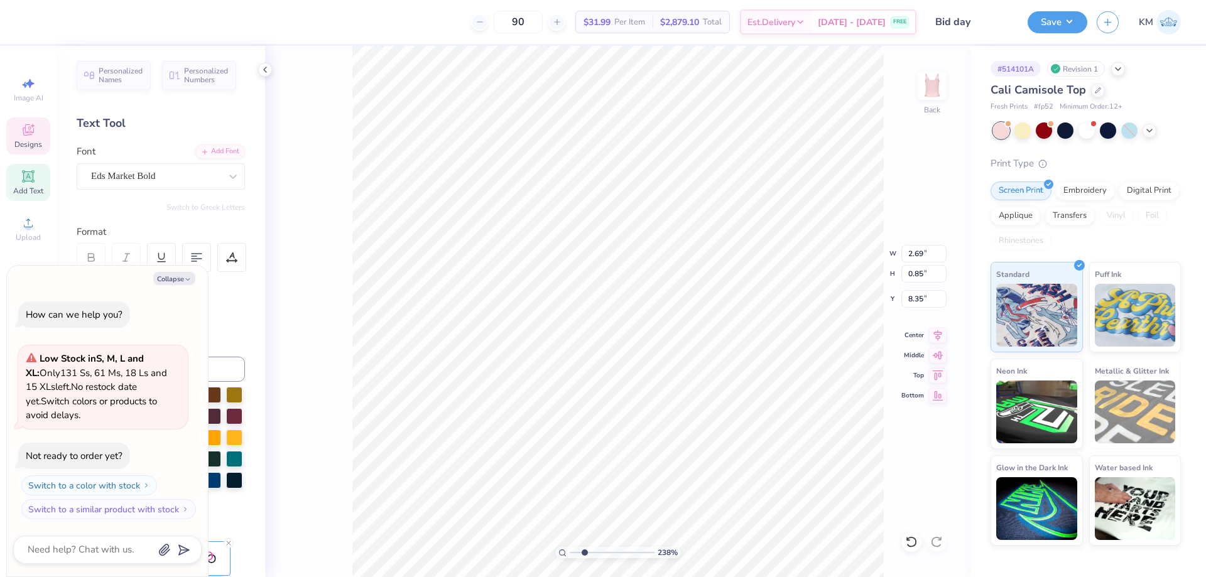
type input "2.80"
type textarea "x"
type input "1.61"
type textarea "x"
type input "2.65"
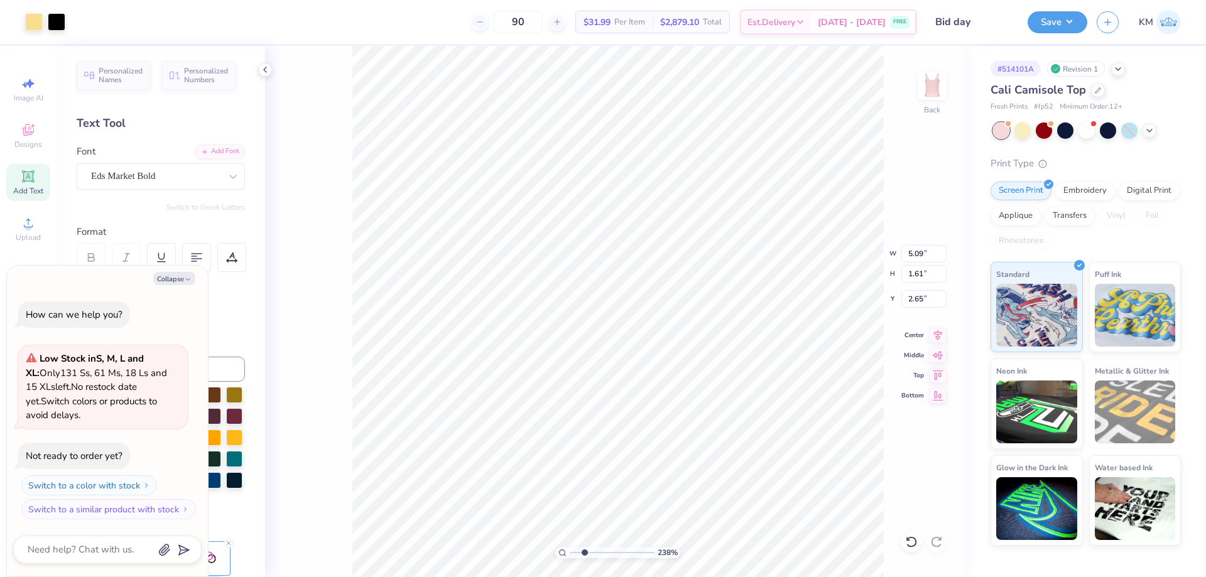
type textarea "x"
type input "7.00"
type input "6.68"
drag, startPoint x: 584, startPoint y: 554, endPoint x: 553, endPoint y: 553, distance: 31.4
type input "1"
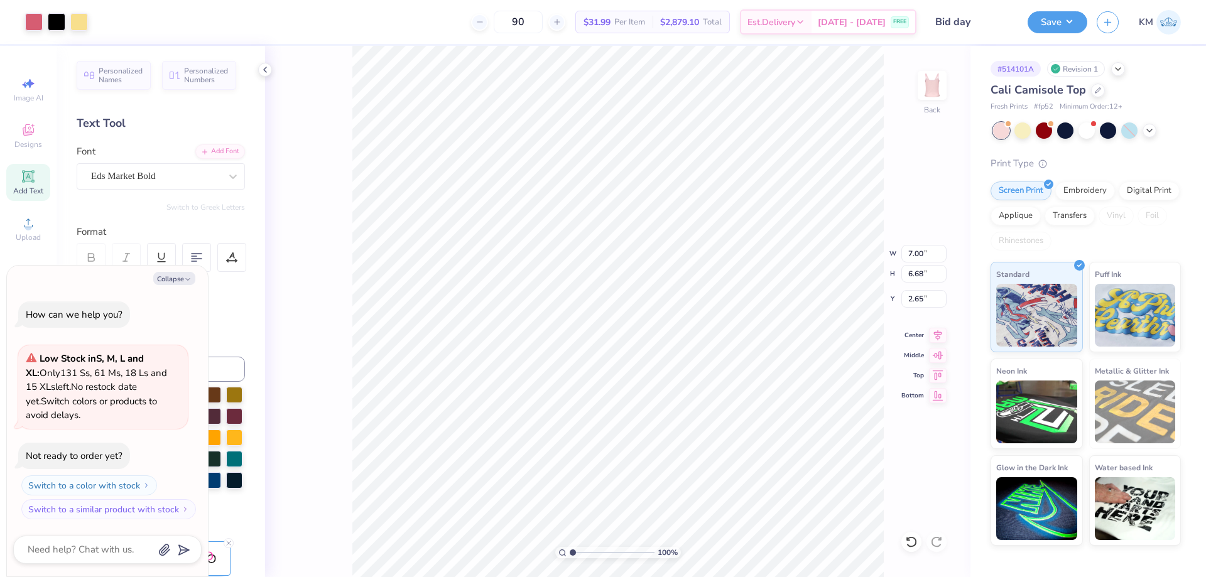
click at [570, 553] on input "range" at bounding box center [612, 552] width 85 height 11
click at [653, 441] on li "Group" at bounding box center [687, 439] width 99 height 25
type textarea "x"
type input "6.99"
click at [919, 297] on input "2.65" at bounding box center [924, 299] width 45 height 18
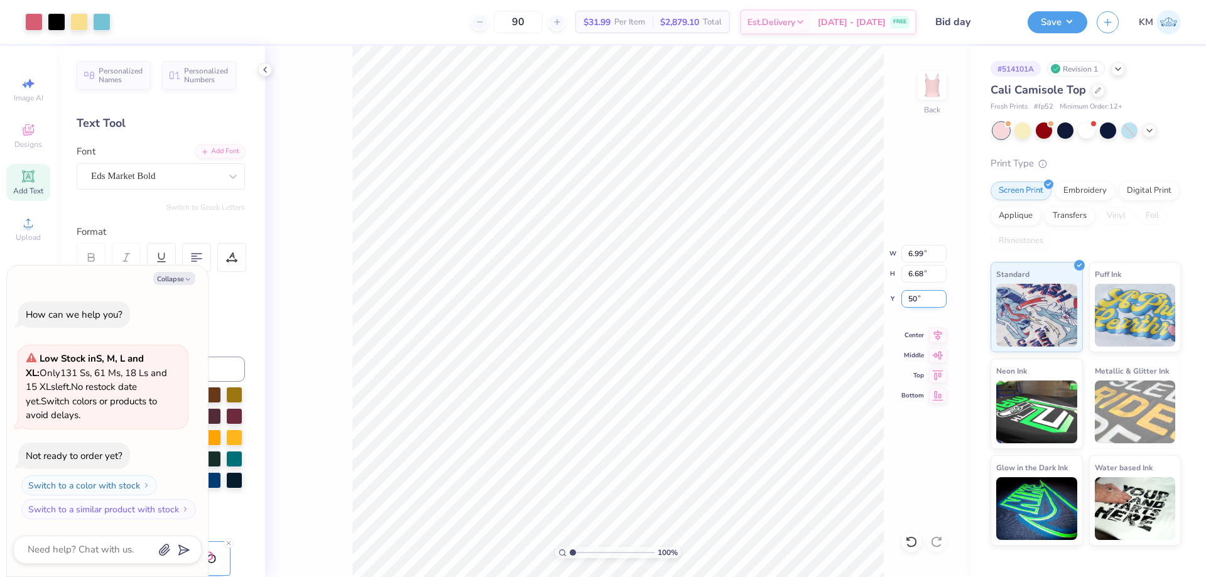
type input "50"
type textarea "x"
type input "5.82"
type input ".50"
type textarea "x"
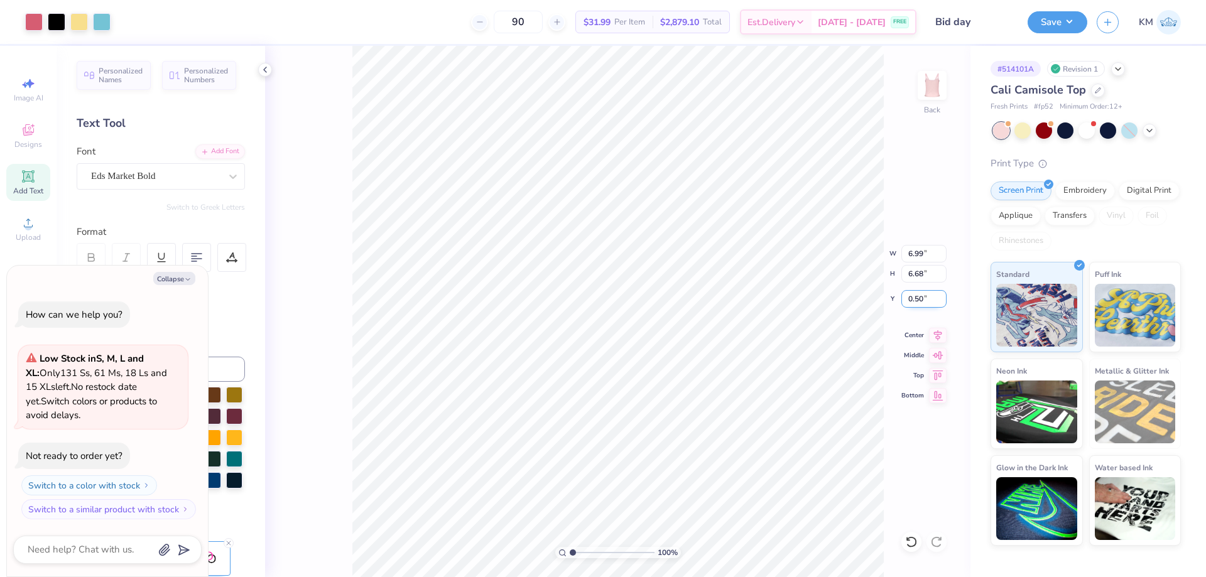
click at [925, 298] on input "0.50" at bounding box center [924, 299] width 45 height 18
type input "1"
type textarea "x"
type input "1.00"
click at [914, 256] on input "6.99" at bounding box center [924, 254] width 45 height 18
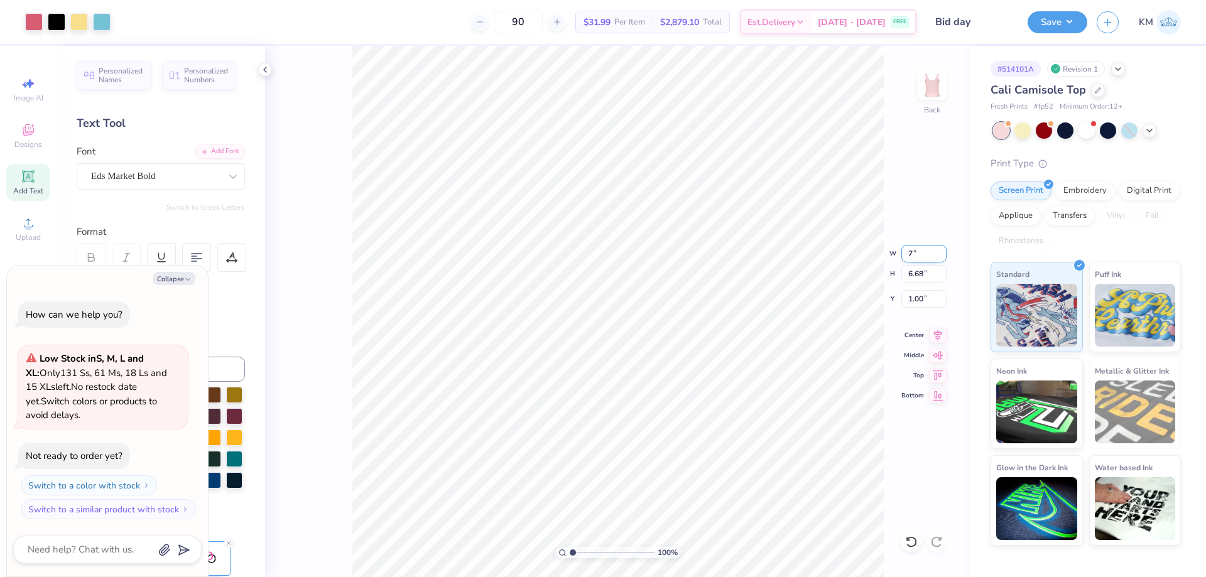
type input "7"
type textarea "x"
type input "7.00"
type textarea "x"
